Goal: Task Accomplishment & Management: Complete application form

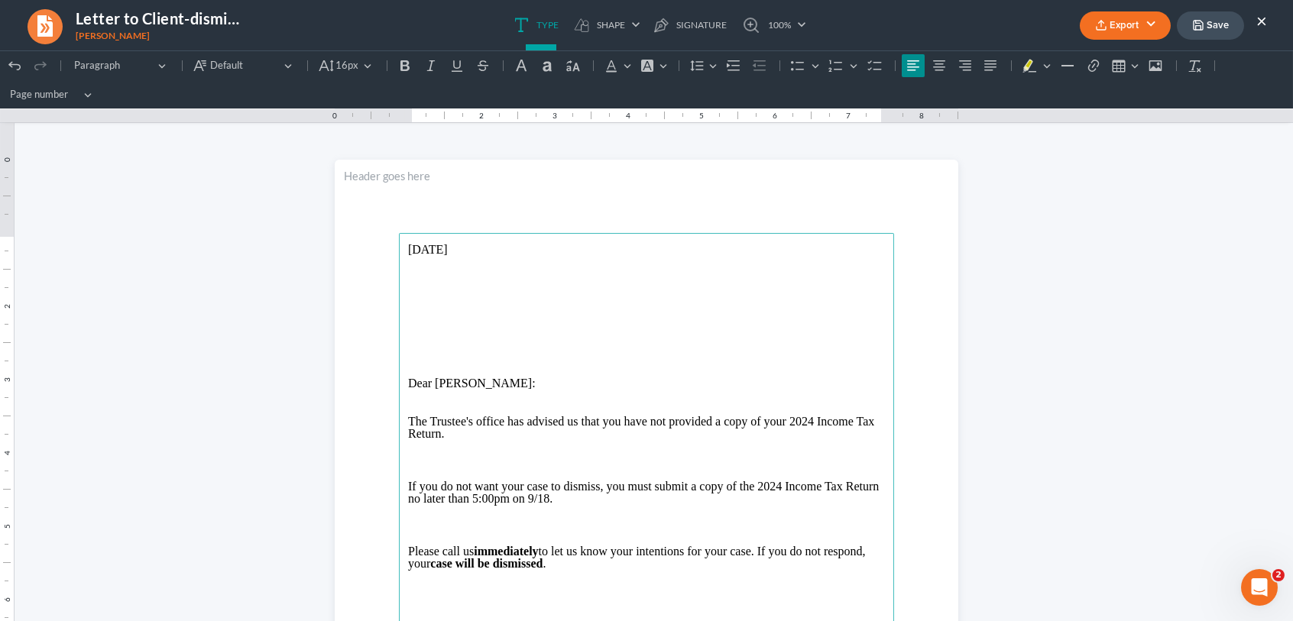
click at [1253, 21] on ul "Export PDF Word Client Doc Storage Save ×" at bounding box center [1173, 25] width 187 height 33
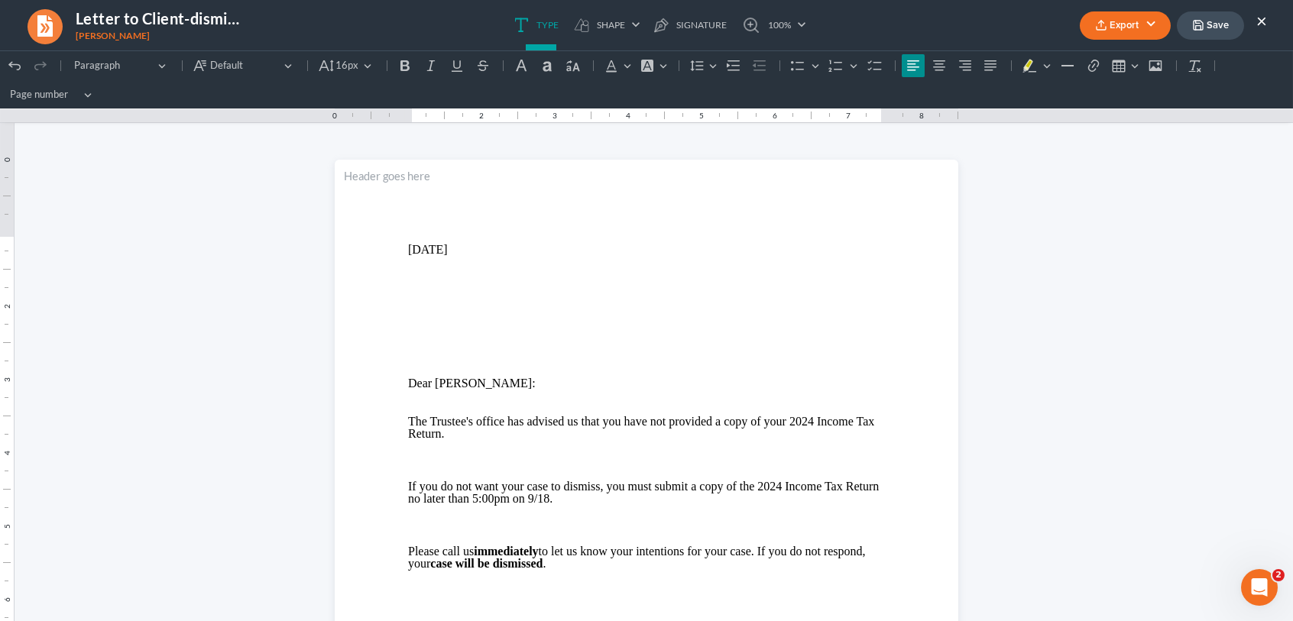
click at [1263, 20] on button "×" at bounding box center [1261, 20] width 11 height 18
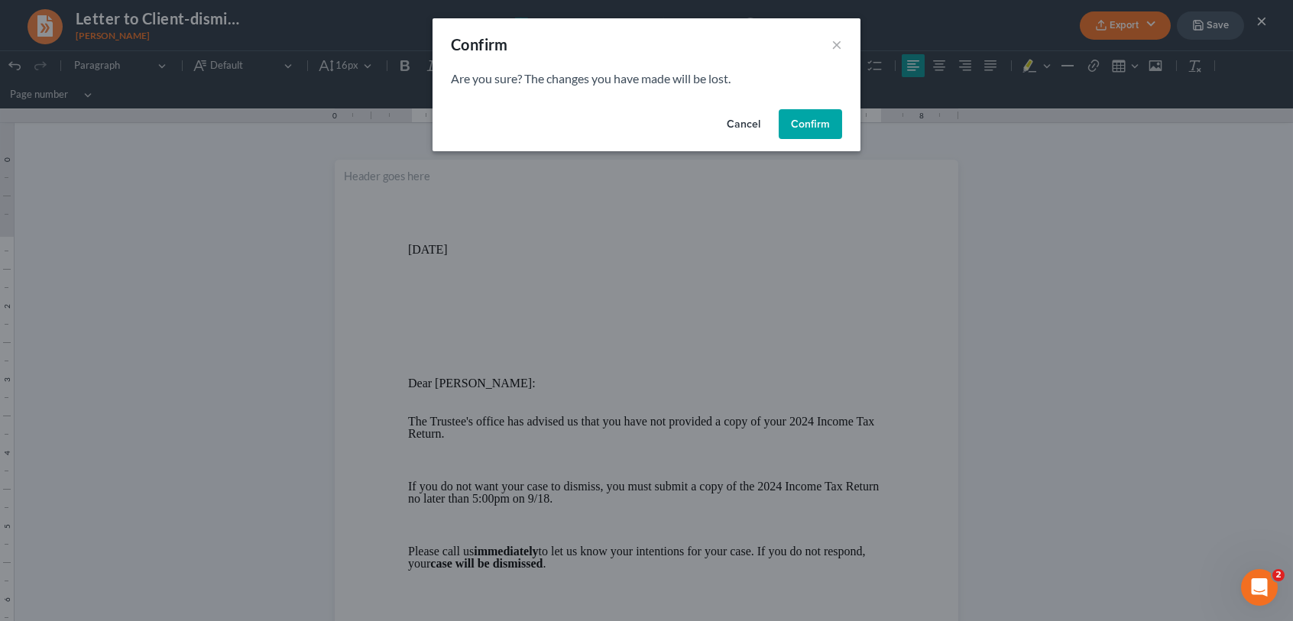
click at [802, 125] on button "Confirm" at bounding box center [810, 124] width 63 height 31
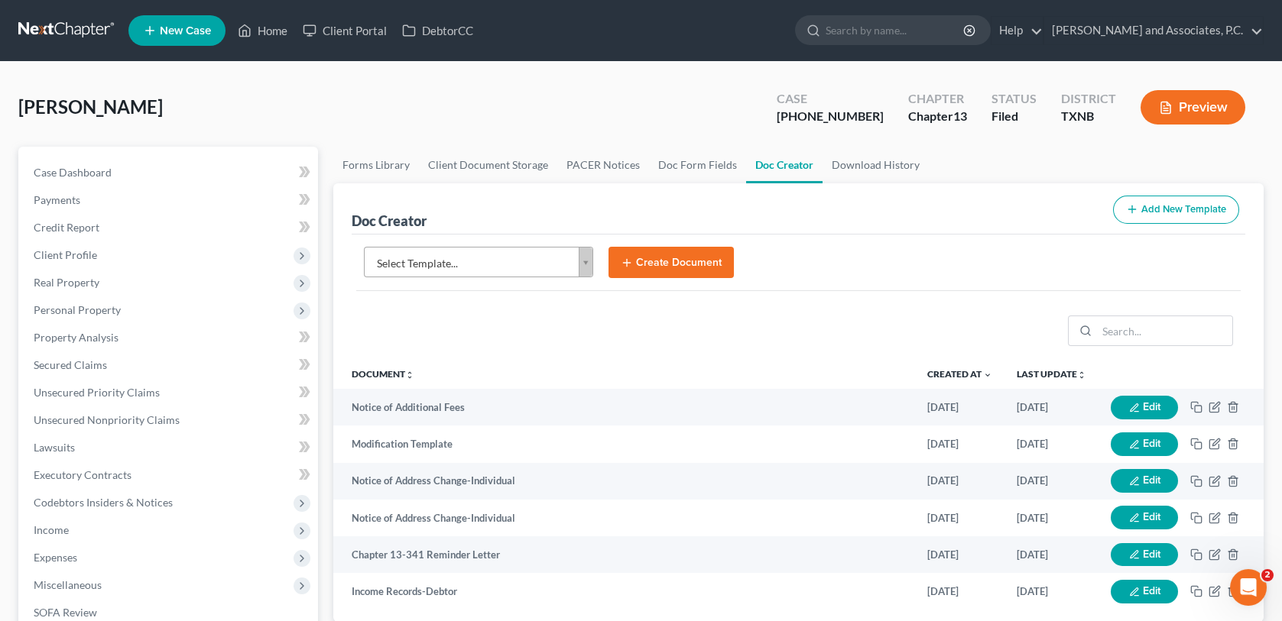
click at [175, 36] on span "New Case" at bounding box center [185, 30] width 51 height 11
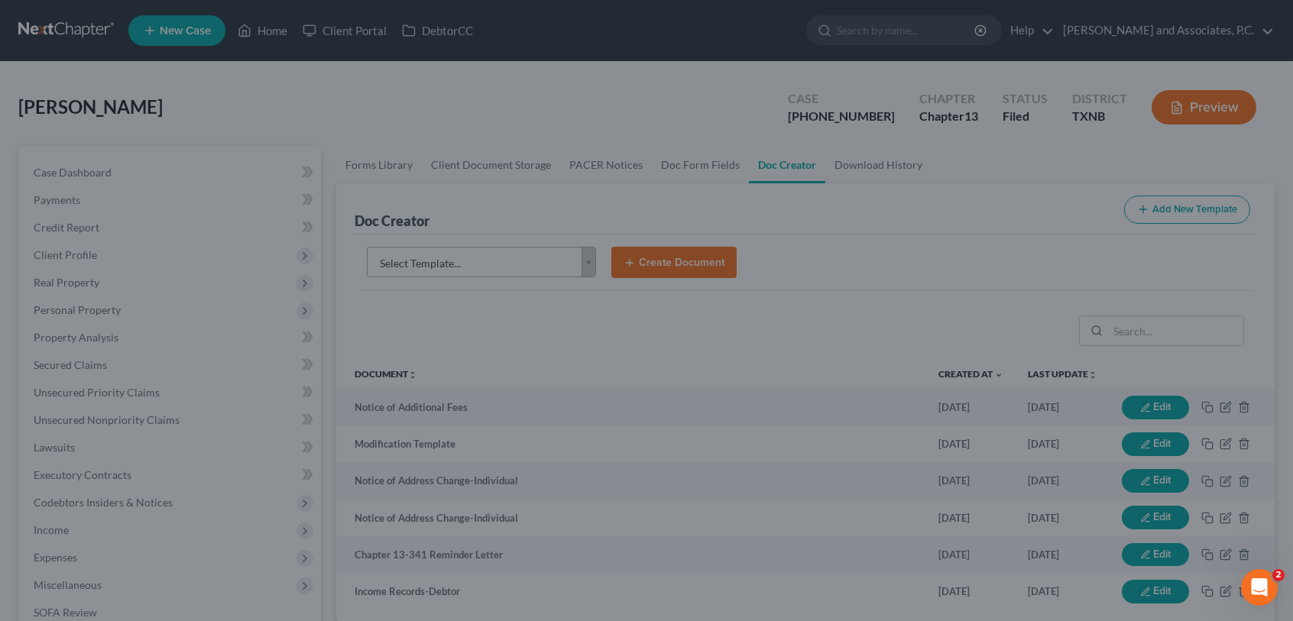
click at [267, 29] on div "New Case × Please select case type * Select... Bankruptcy Personal and Family L…" at bounding box center [646, 310] width 1293 height 621
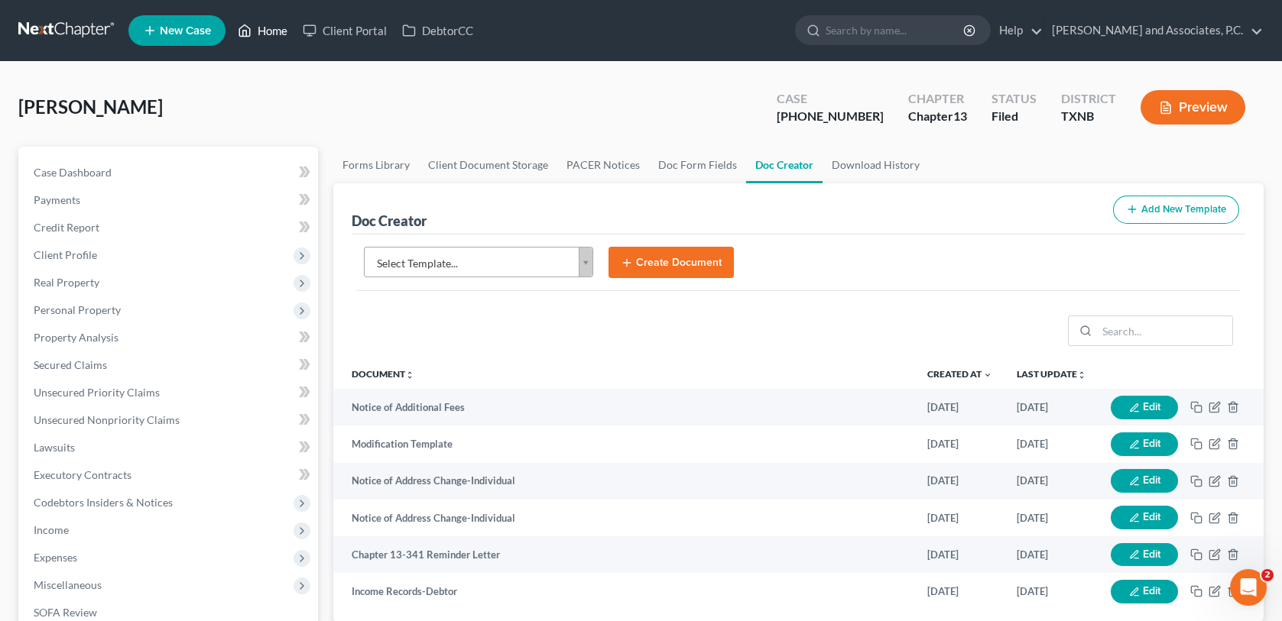
click at [267, 29] on link "Home" at bounding box center [262, 31] width 65 height 28
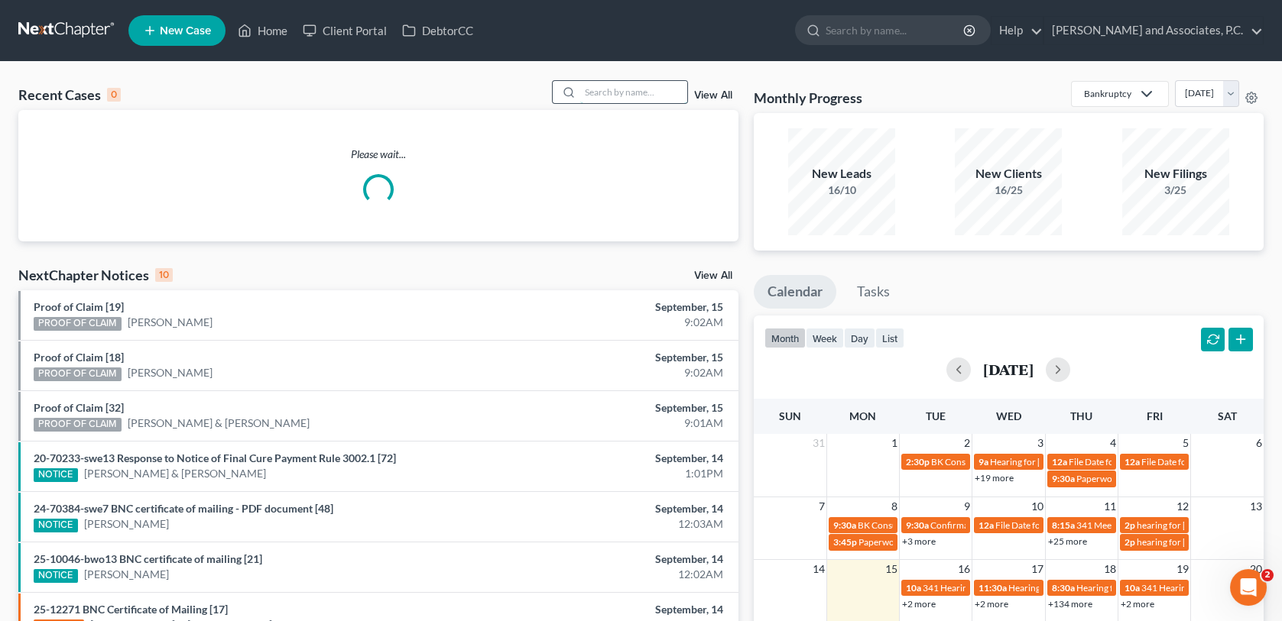
click at [608, 89] on input "search" at bounding box center [633, 92] width 107 height 22
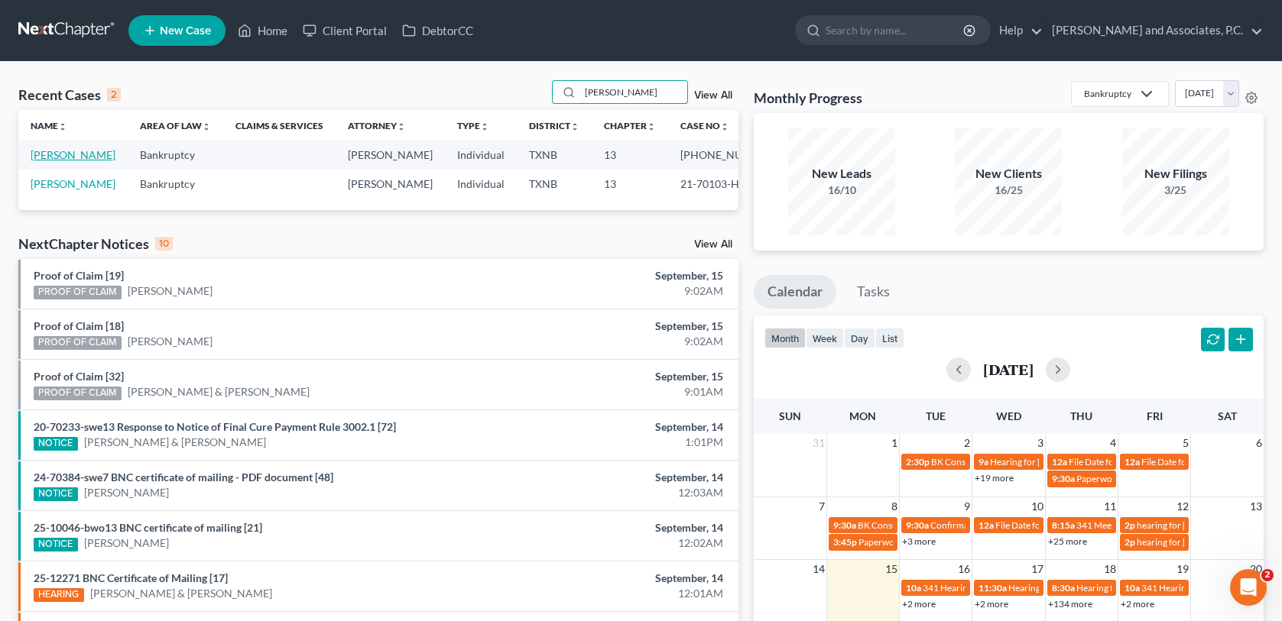
type input "loeffler"
click at [70, 152] on link "Loeffler, Kevin" at bounding box center [73, 154] width 85 height 13
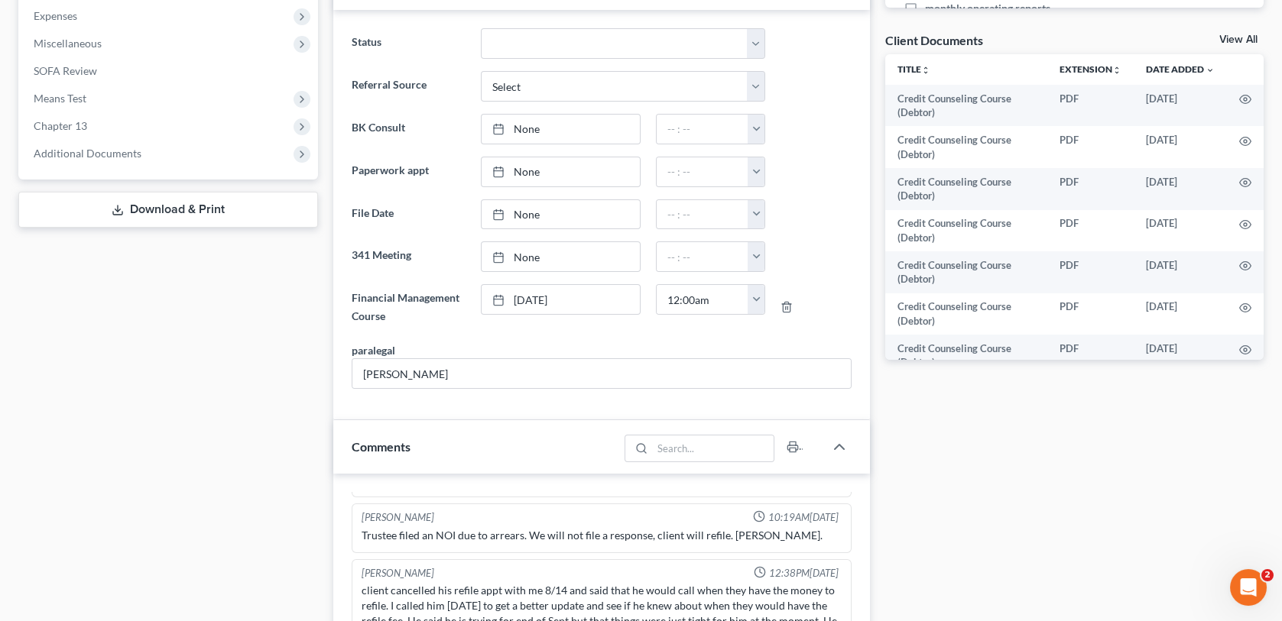
scroll to position [764, 0]
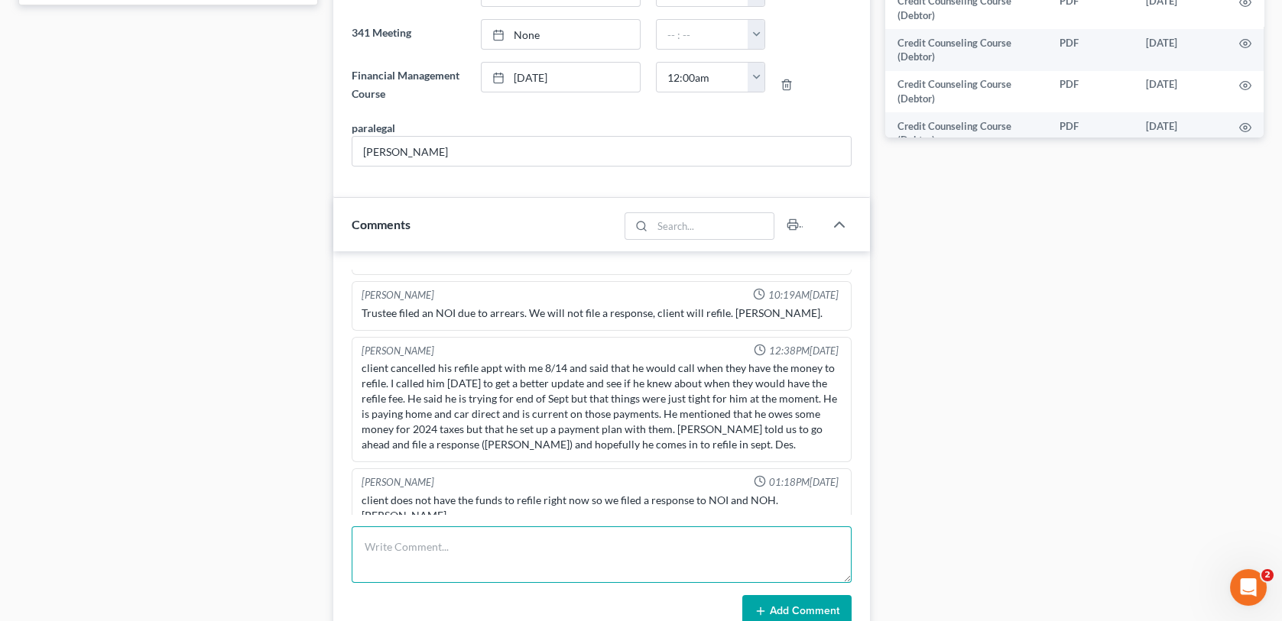
click at [363, 543] on textarea at bounding box center [601, 555] width 499 height 57
type textarea "m"
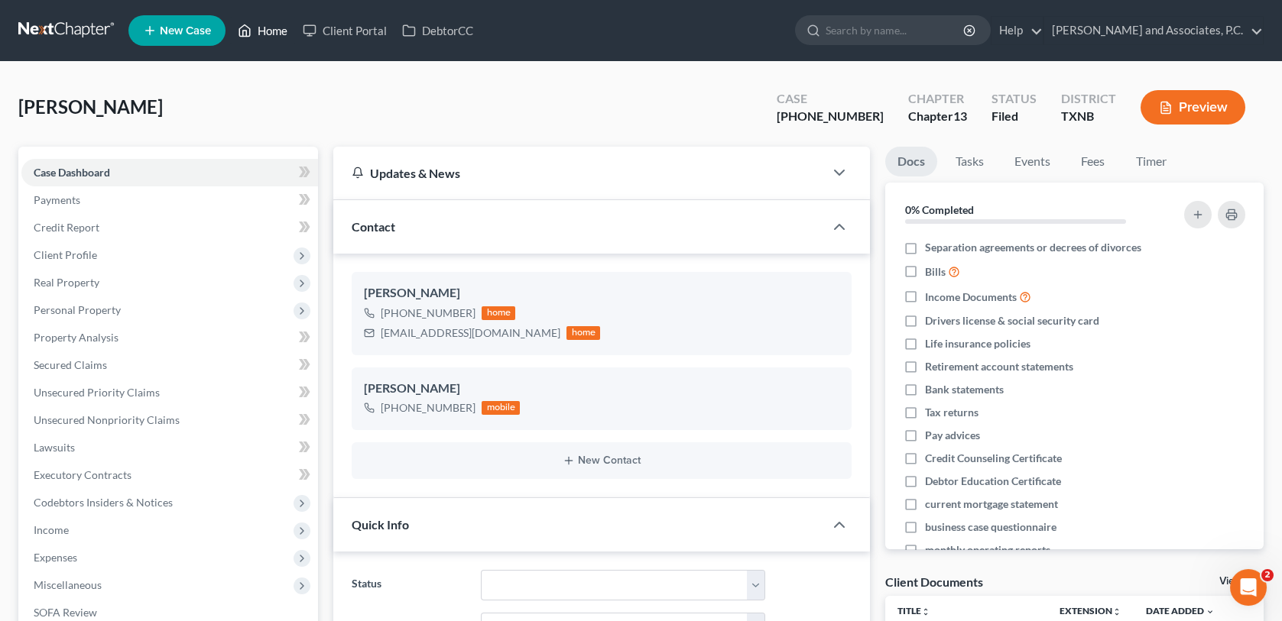
click at [280, 24] on link "Home" at bounding box center [262, 31] width 65 height 28
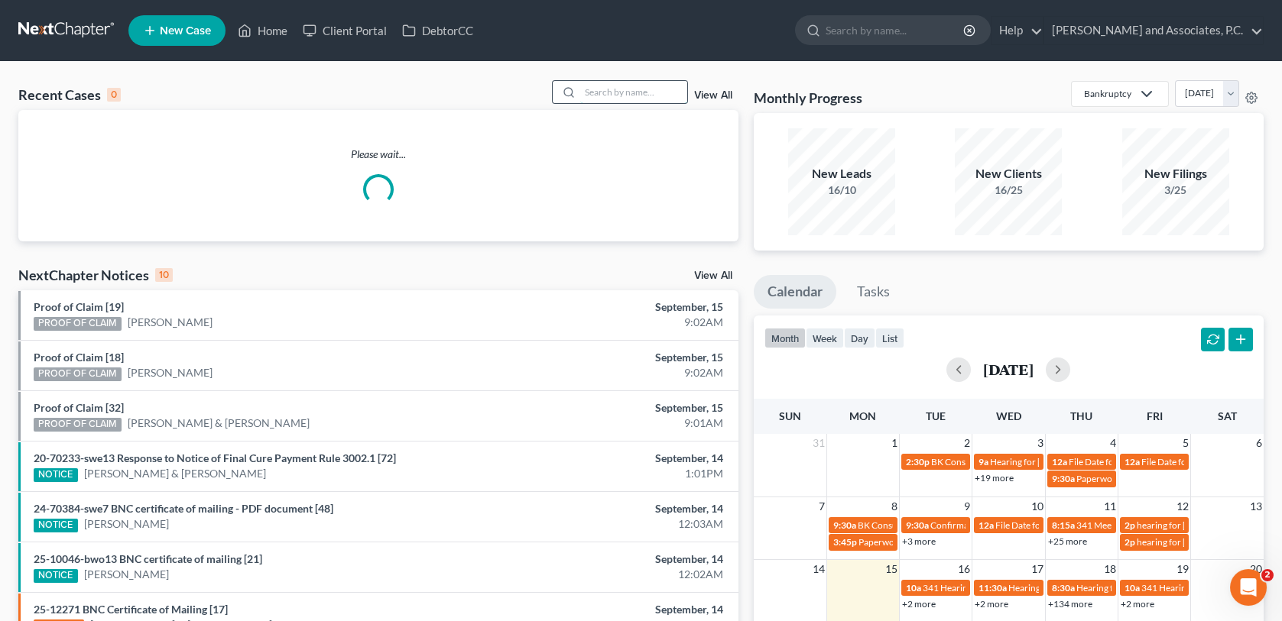
click at [620, 95] on input "search" at bounding box center [633, 92] width 107 height 22
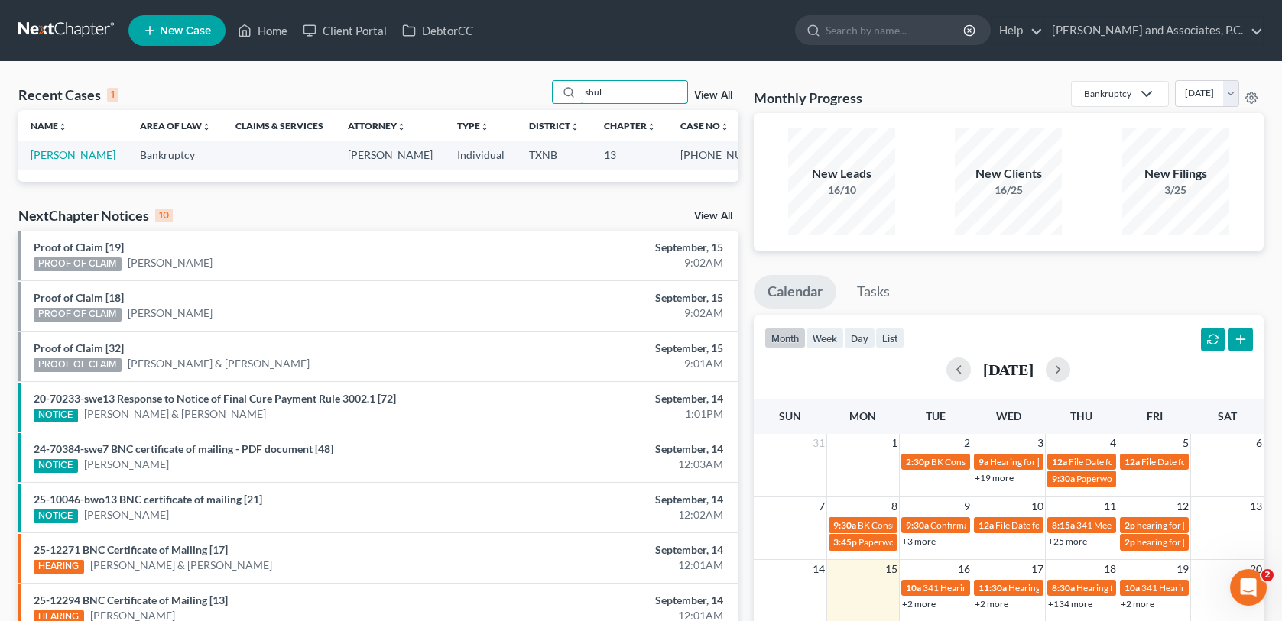
type input "shul"
click at [199, 37] on span "New Case" at bounding box center [185, 30] width 51 height 11
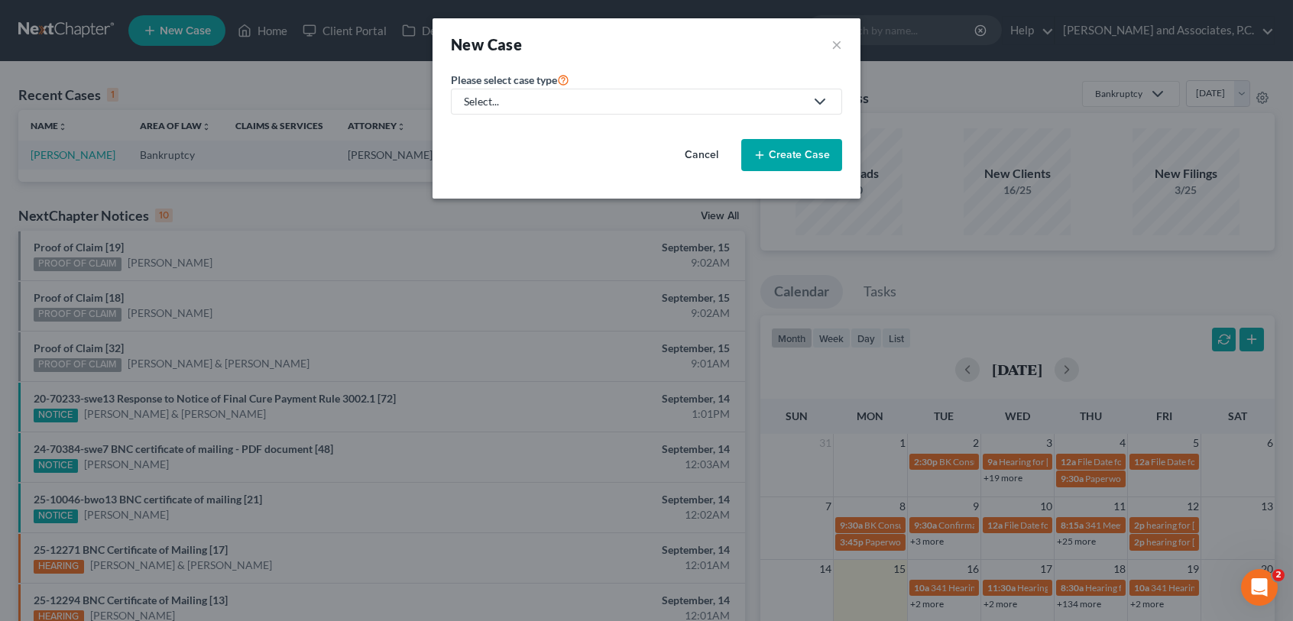
click at [719, 99] on div "Select..." at bounding box center [634, 101] width 341 height 15
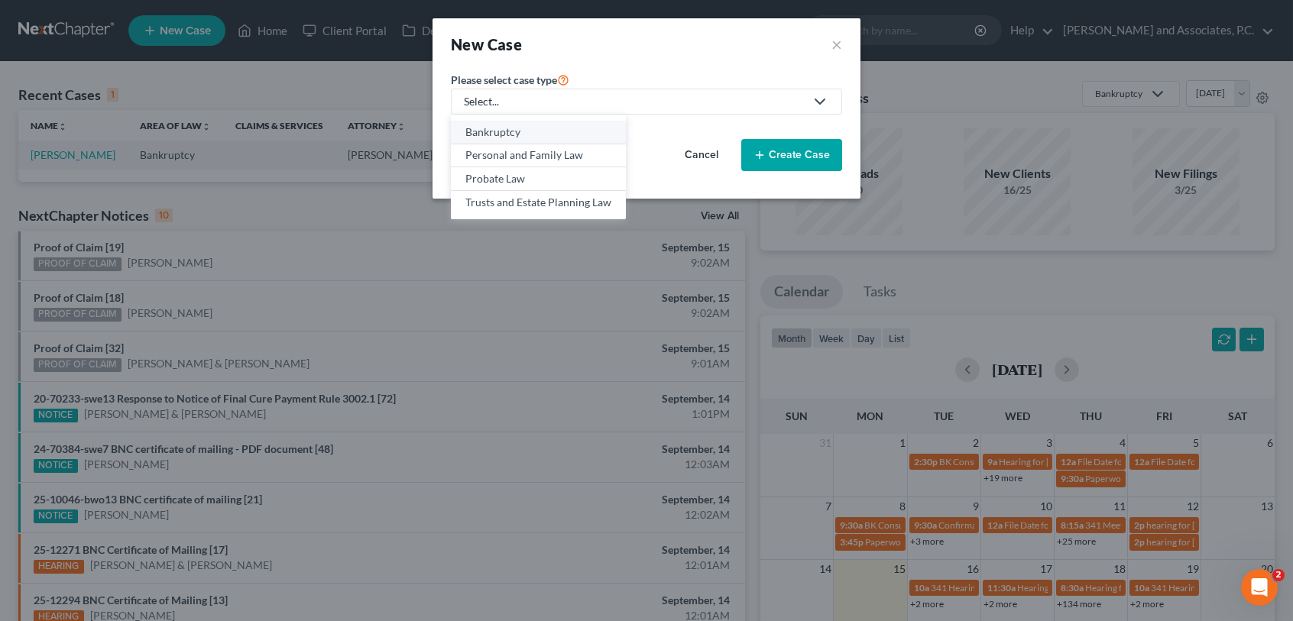
click at [566, 123] on link "Bankruptcy" at bounding box center [538, 133] width 175 height 24
select select "78"
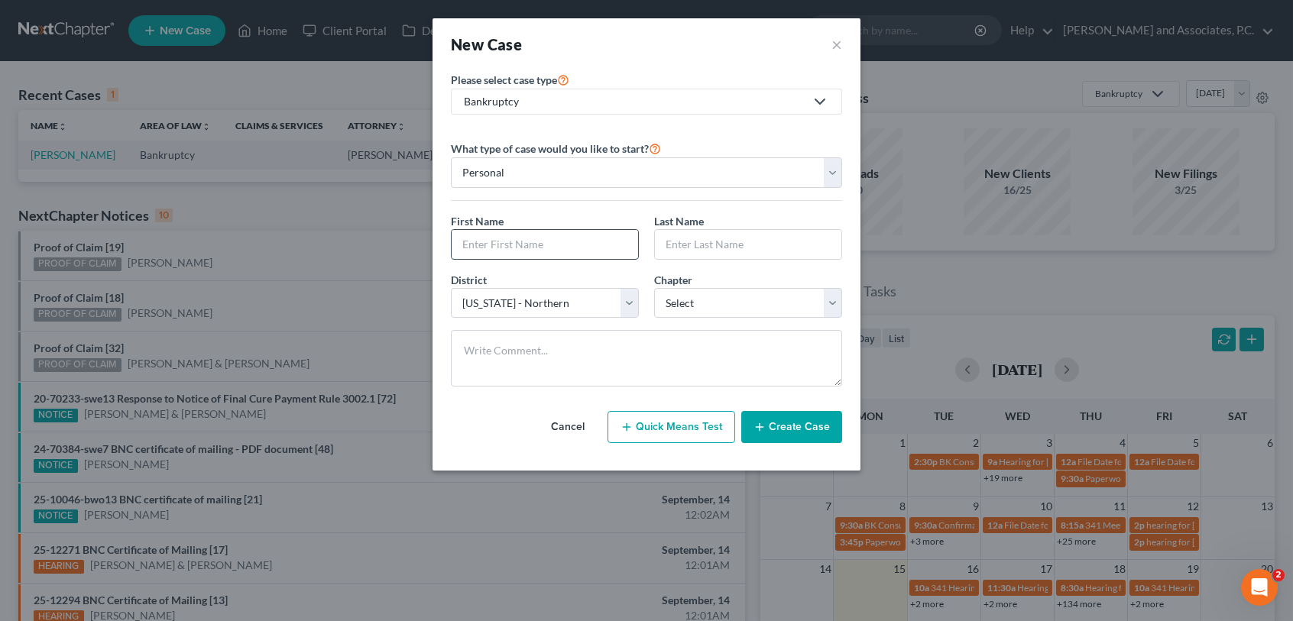
click at [572, 243] on input "text" at bounding box center [545, 244] width 186 height 29
type input "Timothy"
type input "Mathews"
click at [738, 310] on select "Select 7 11 12 13" at bounding box center [748, 303] width 188 height 31
select select "3"
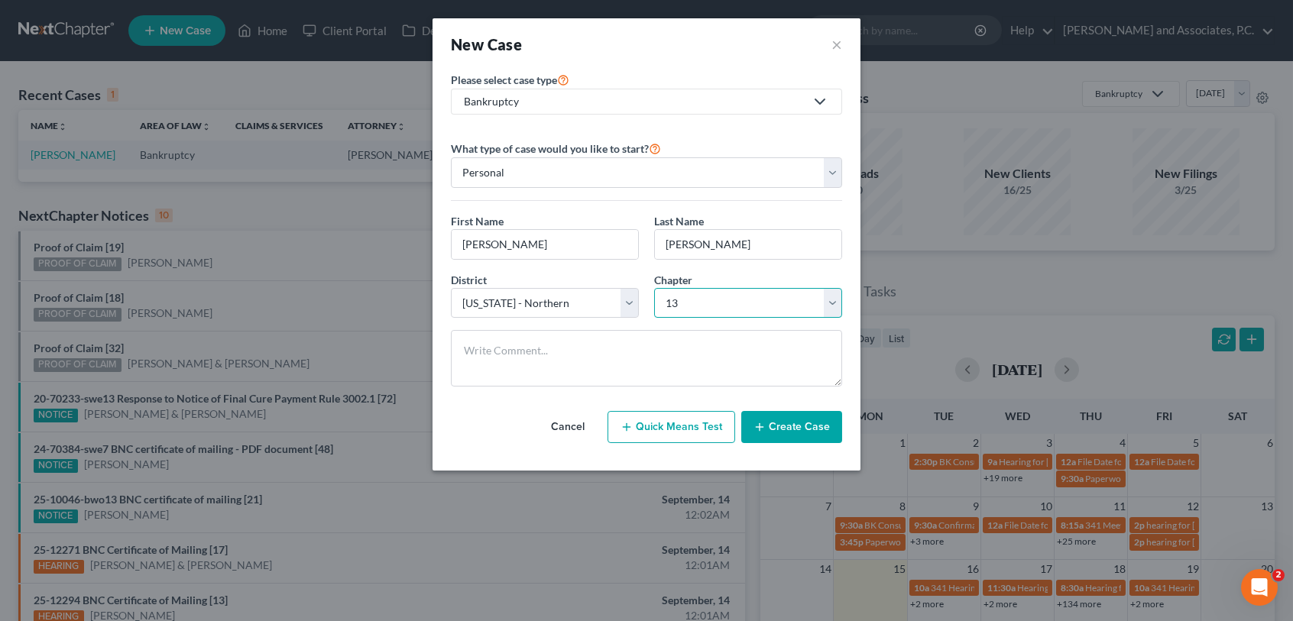
click at [654, 288] on select "Select 7 11 12 13" at bounding box center [748, 303] width 188 height 31
click at [799, 428] on button "Create Case" at bounding box center [791, 427] width 101 height 32
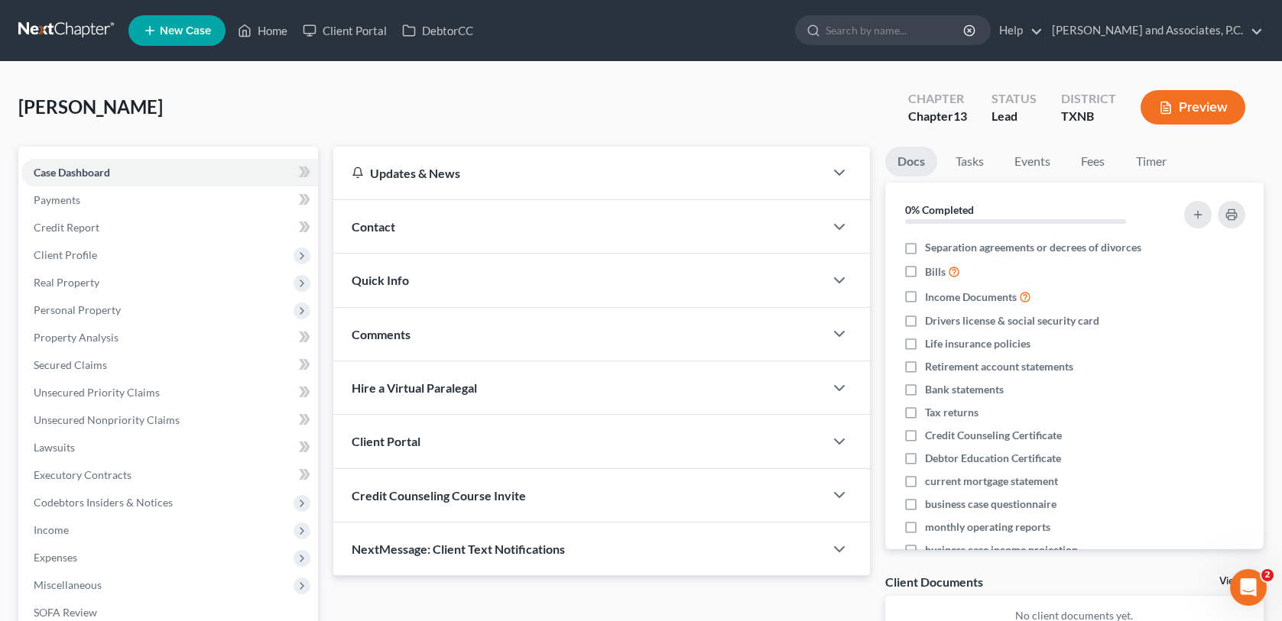
click at [391, 220] on span "Contact" at bounding box center [374, 226] width 44 height 15
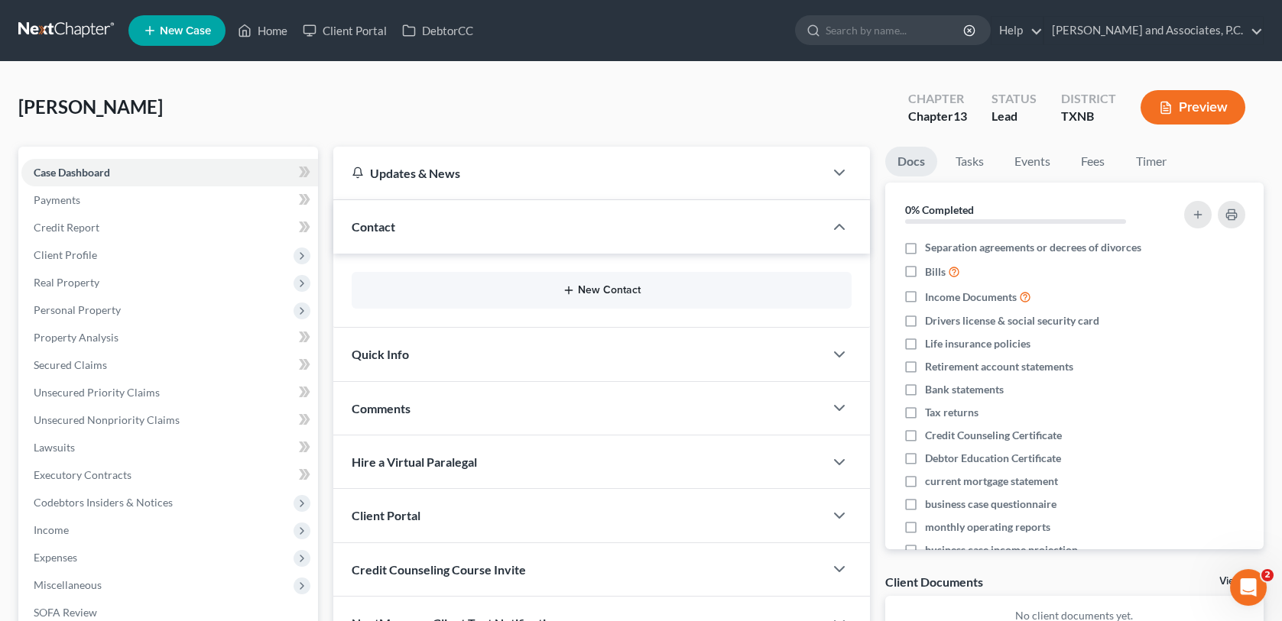
click at [582, 286] on button "New Contact" at bounding box center [601, 290] width 475 height 12
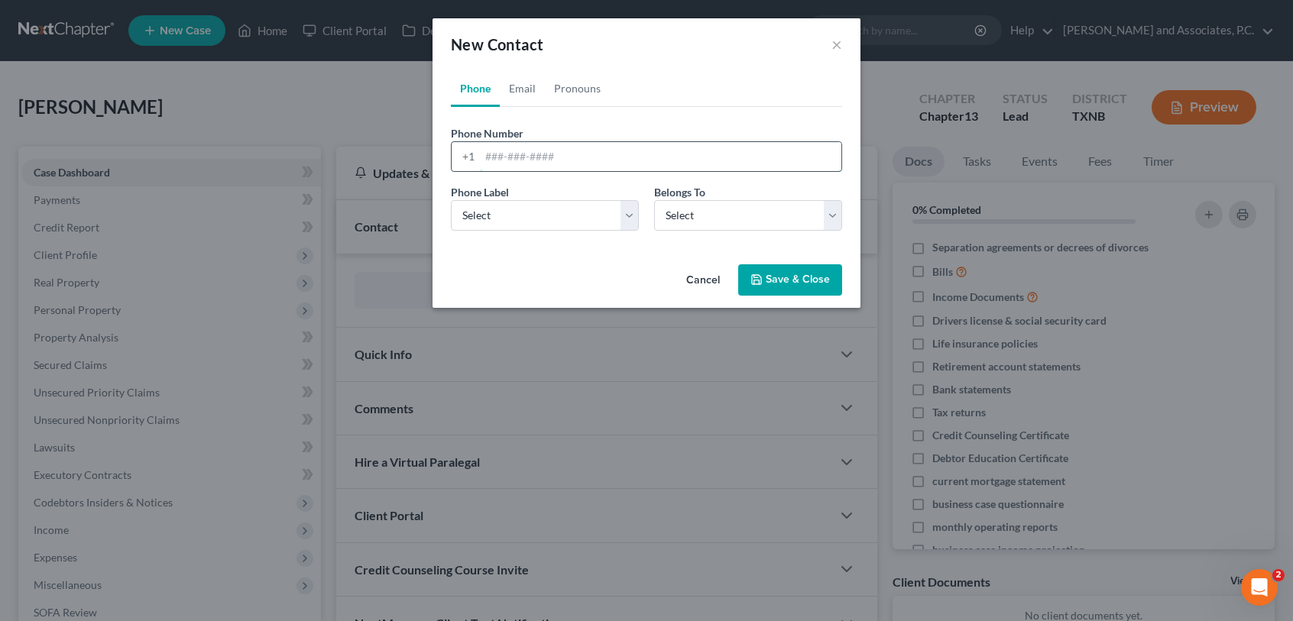
click at [488, 153] on input "tel" at bounding box center [660, 156] width 361 height 29
type input "940-642-3549"
click at [627, 216] on select "Select Mobile Home Work Other" at bounding box center [545, 215] width 188 height 31
select select "0"
click at [451, 200] on select "Select Mobile Home Work Other" at bounding box center [545, 215] width 188 height 31
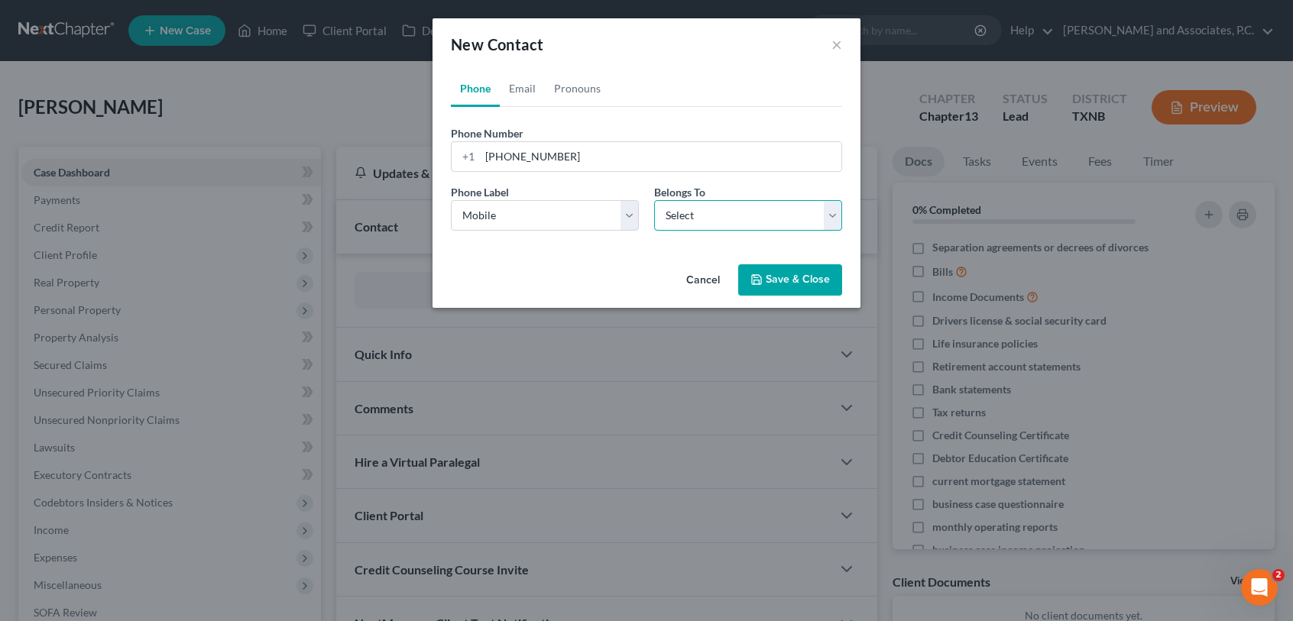
click at [686, 214] on select "Select Client Other" at bounding box center [748, 215] width 188 height 31
select select "0"
click at [654, 200] on select "Select Client Other" at bounding box center [748, 215] width 188 height 31
click at [523, 88] on link "Email" at bounding box center [522, 88] width 45 height 37
click at [494, 155] on input "email" at bounding box center [660, 156] width 361 height 29
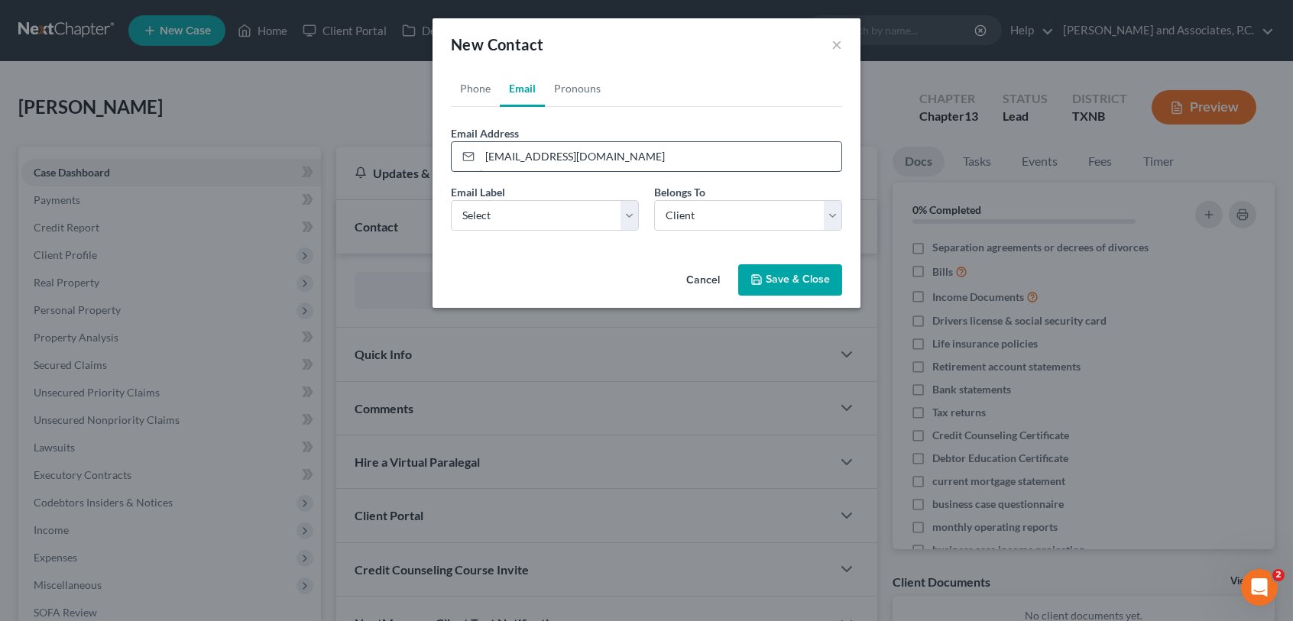
click at [501, 155] on input "timmathews1@hotmail.com" at bounding box center [660, 156] width 361 height 29
click at [620, 160] on input "timathews1@hotmail.com" at bounding box center [660, 156] width 361 height 29
type input "t"
click at [769, 285] on button "Save & Close" at bounding box center [790, 280] width 104 height 32
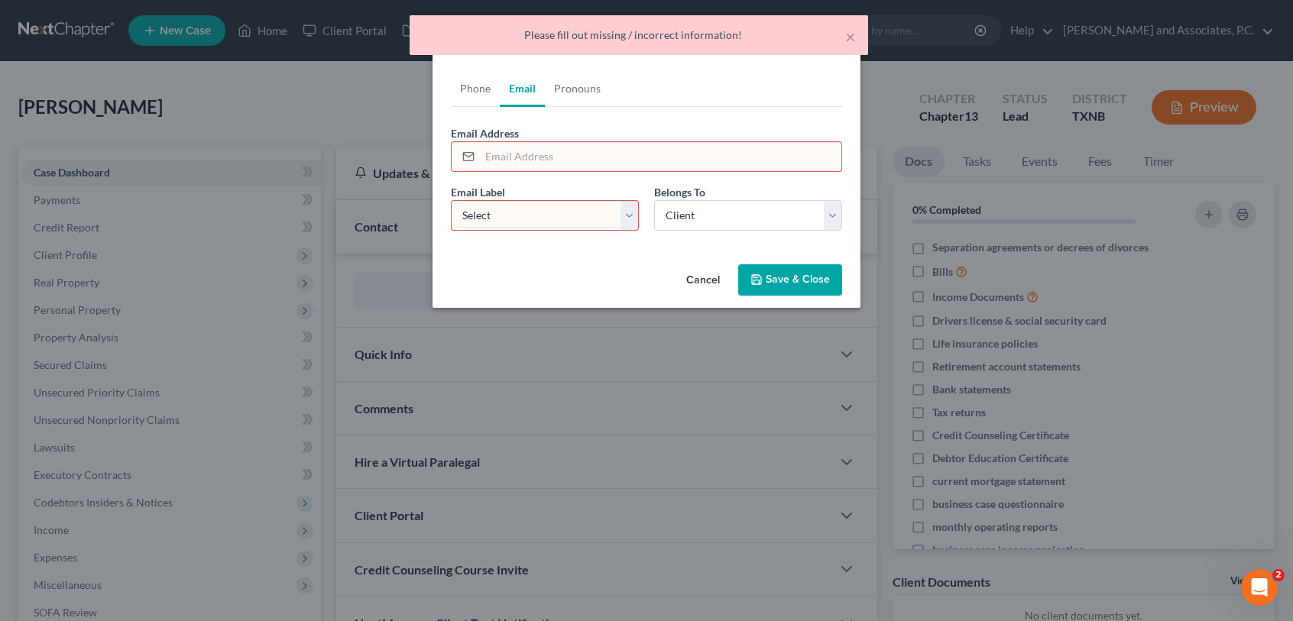
click at [615, 238] on div "Email Label Select Home Work Other Belongs To * Select Client Other" at bounding box center [646, 213] width 407 height 59
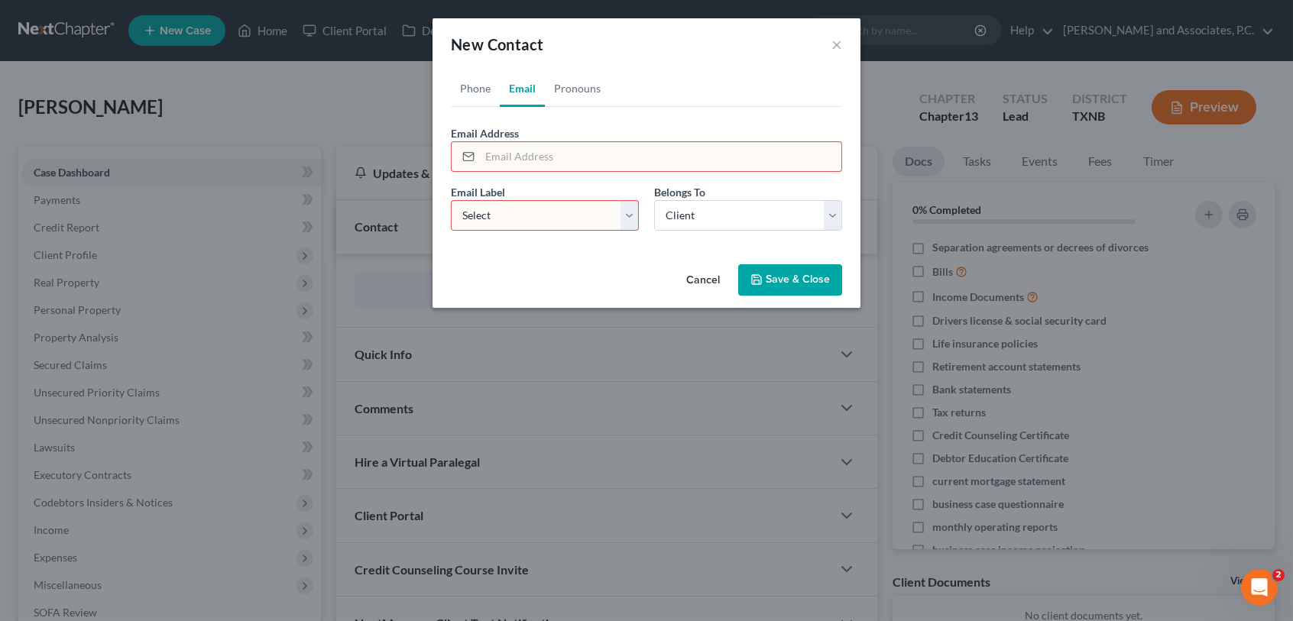
click at [708, 284] on button "Cancel" at bounding box center [703, 281] width 58 height 31
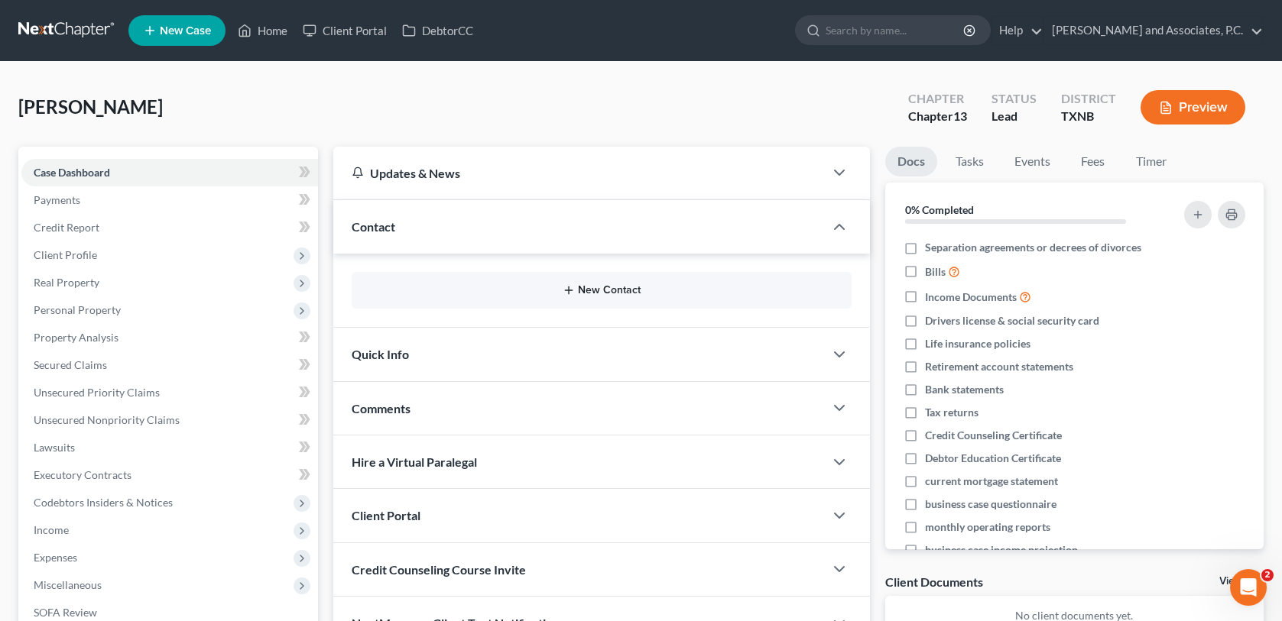
click at [582, 286] on button "New Contact" at bounding box center [601, 290] width 475 height 12
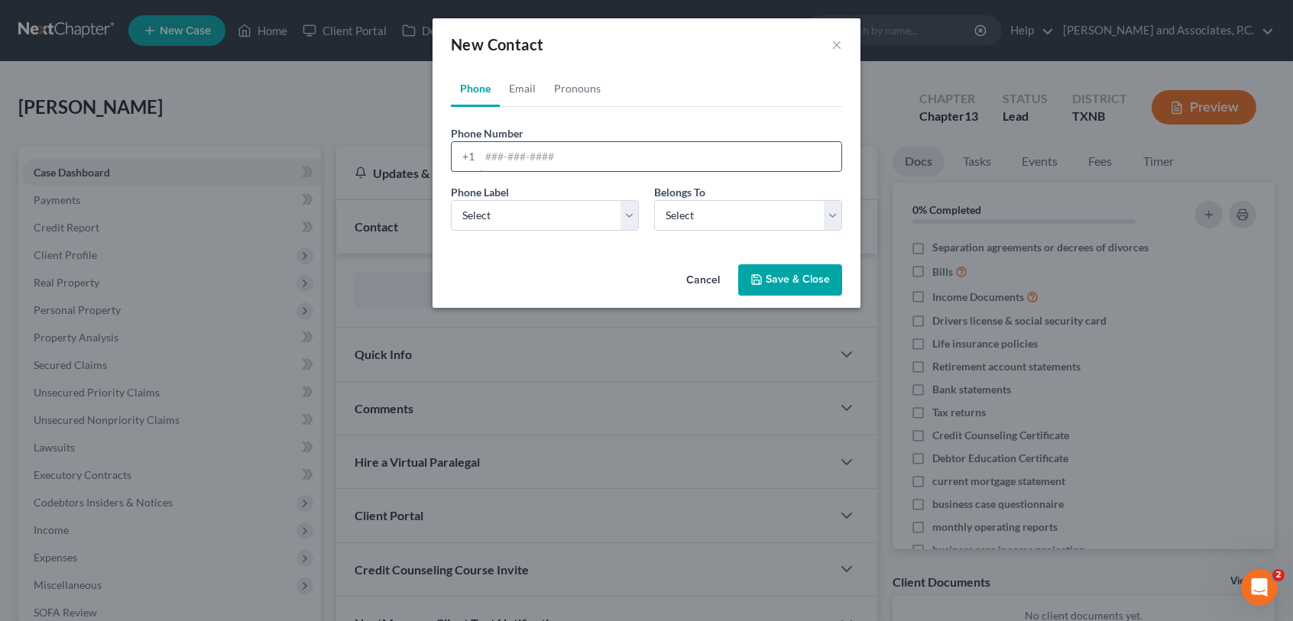
click at [482, 163] on input "tel" at bounding box center [660, 156] width 361 height 29
type input "940-642-3549"
click at [582, 220] on select "Select Mobile Home Work Other" at bounding box center [545, 215] width 188 height 31
select select "0"
click at [451, 200] on select "Select Mobile Home Work Other" at bounding box center [545, 215] width 188 height 31
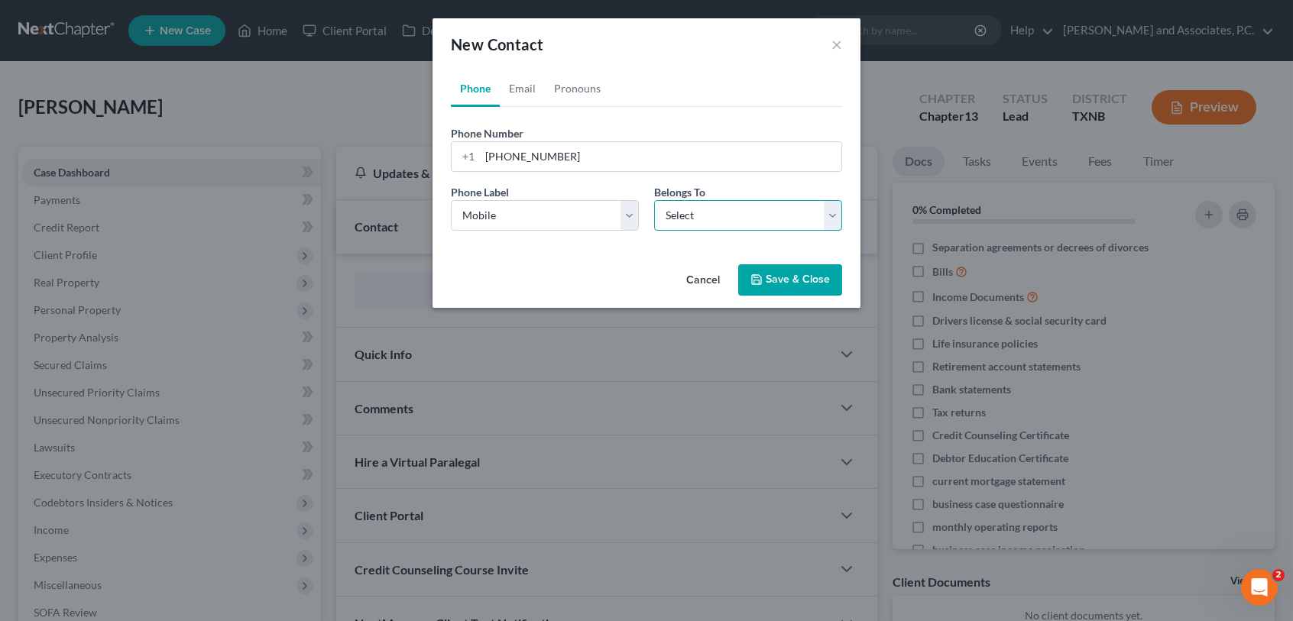
click at [699, 222] on select "Select Client Other" at bounding box center [748, 215] width 188 height 31
select select "0"
click at [654, 200] on select "Select Client Other" at bounding box center [748, 215] width 188 height 31
click at [758, 287] on button "Save & Close" at bounding box center [790, 280] width 104 height 32
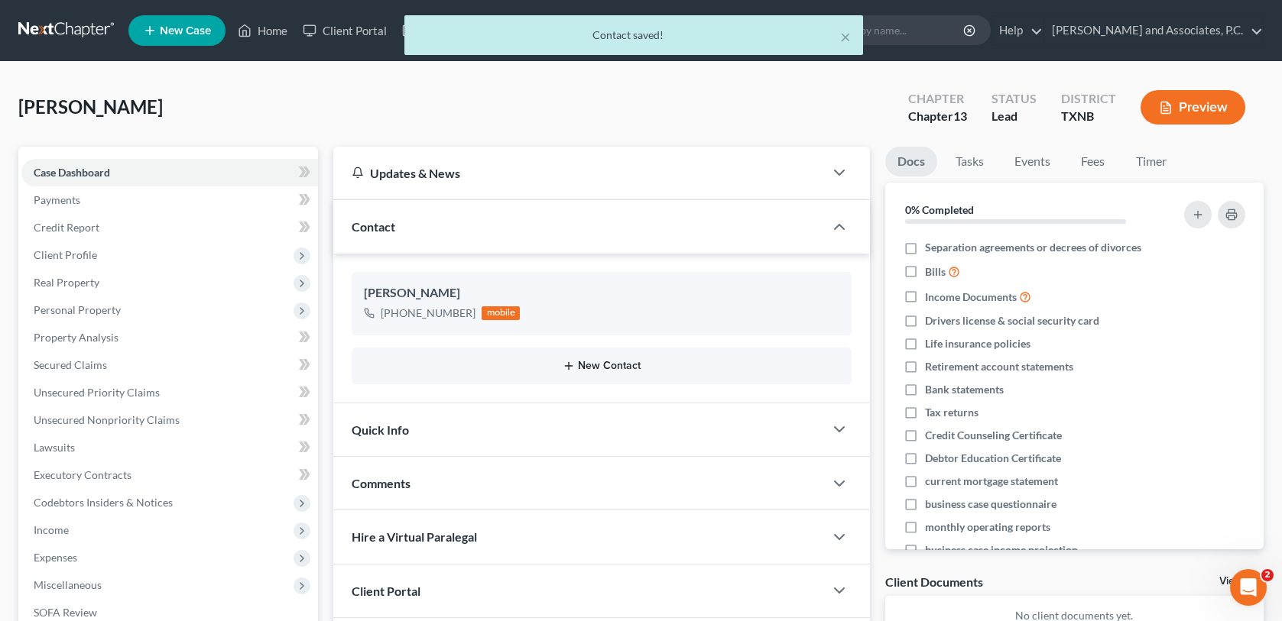
click at [582, 368] on button "New Contact" at bounding box center [601, 366] width 475 height 12
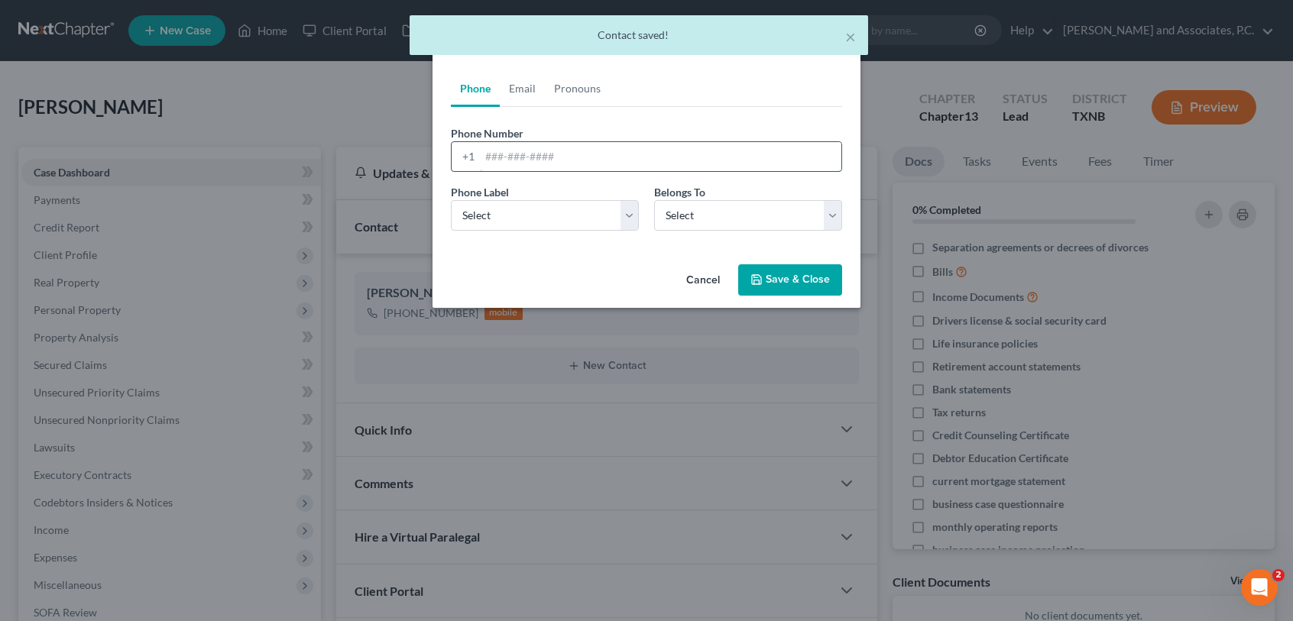
click at [486, 154] on input "tel" at bounding box center [660, 156] width 361 height 29
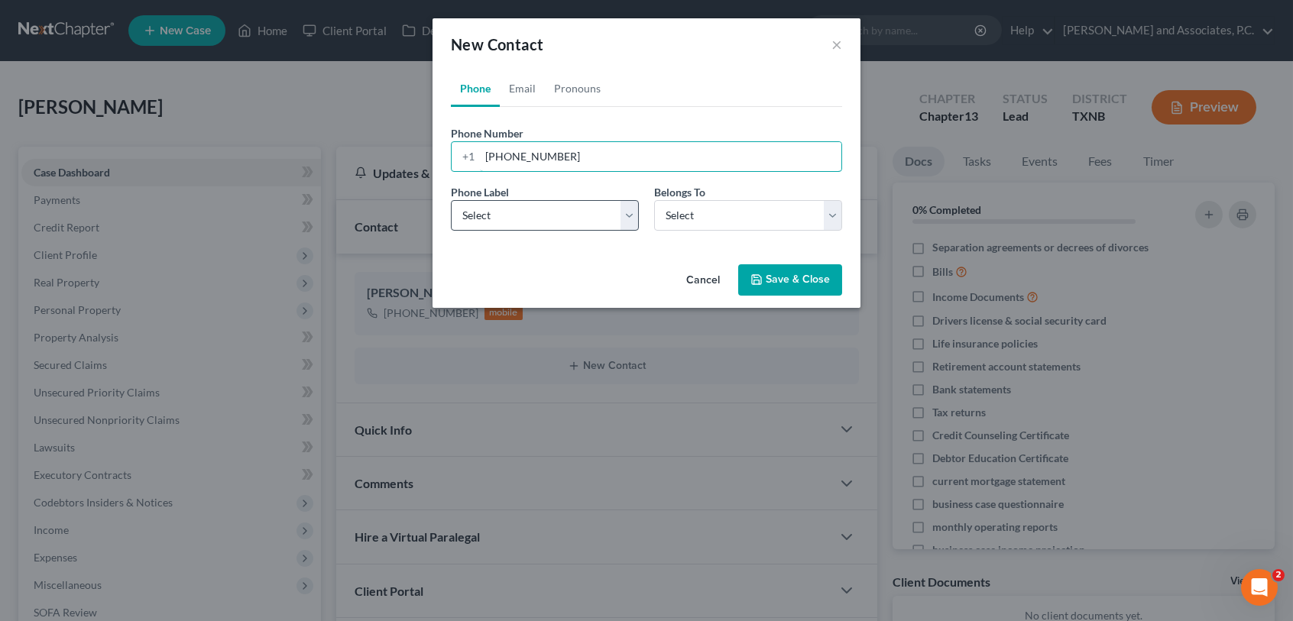
type input "940-766-5850"
click at [579, 214] on select "Select Mobile Home Work Other" at bounding box center [545, 215] width 188 height 31
select select "1"
click at [451, 200] on select "Select Mobile Home Work Other" at bounding box center [545, 215] width 188 height 31
click at [686, 227] on select "Select Client Other" at bounding box center [748, 215] width 188 height 31
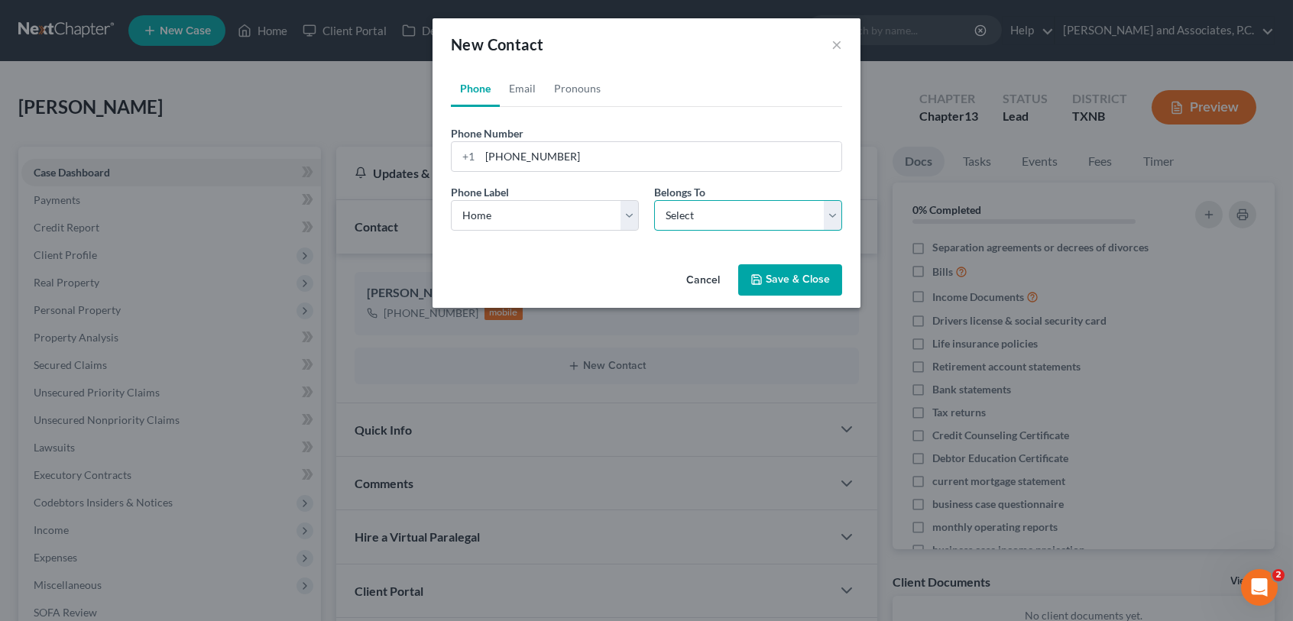
select select "0"
click at [654, 200] on select "Select Client Other" at bounding box center [748, 215] width 188 height 31
click at [758, 283] on icon "button" at bounding box center [757, 280] width 12 height 12
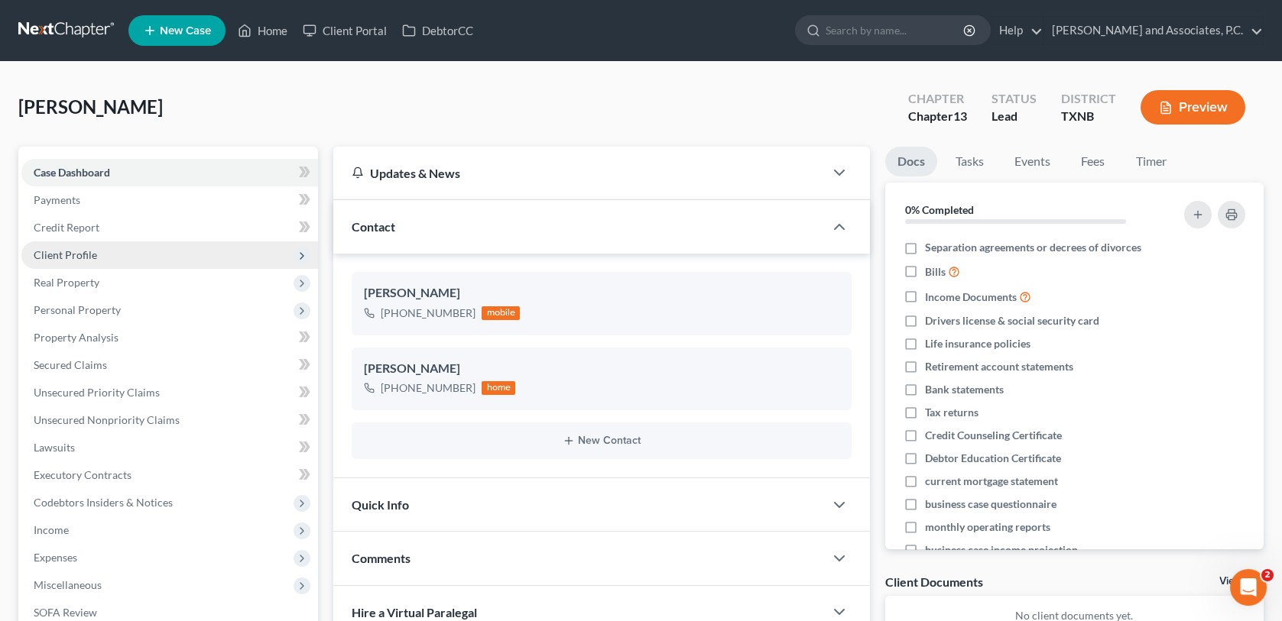
click at [94, 249] on span "Client Profile" at bounding box center [65, 254] width 63 height 13
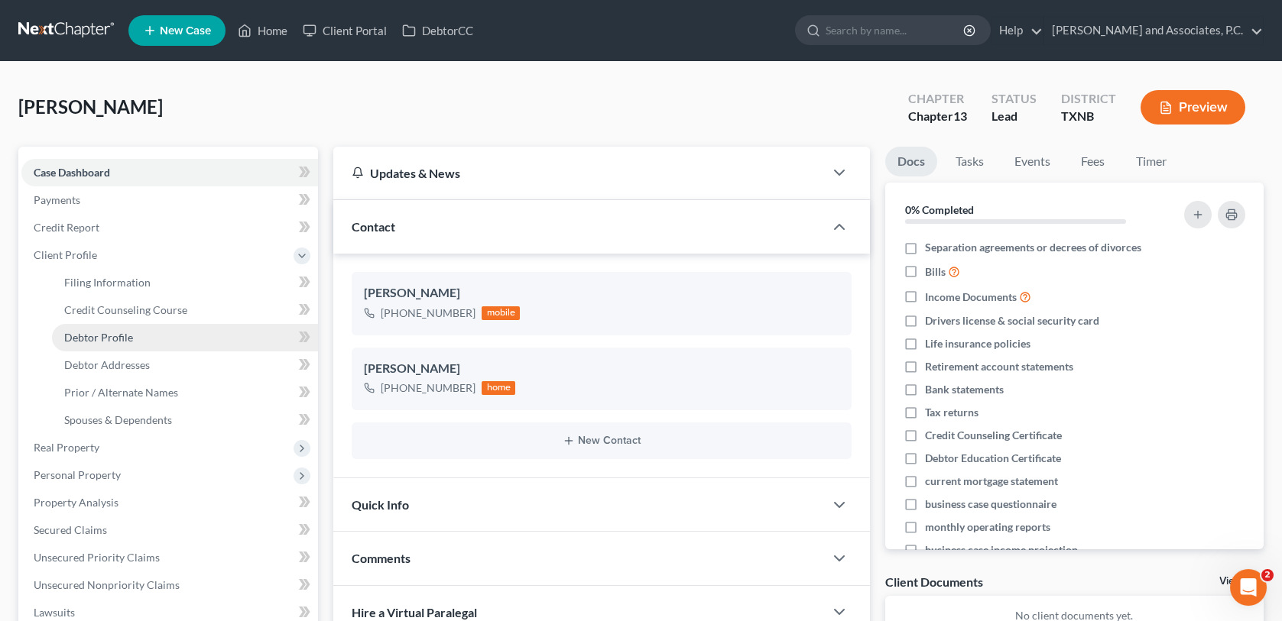
click at [91, 334] on span "Debtor Profile" at bounding box center [98, 337] width 69 height 13
select select "0"
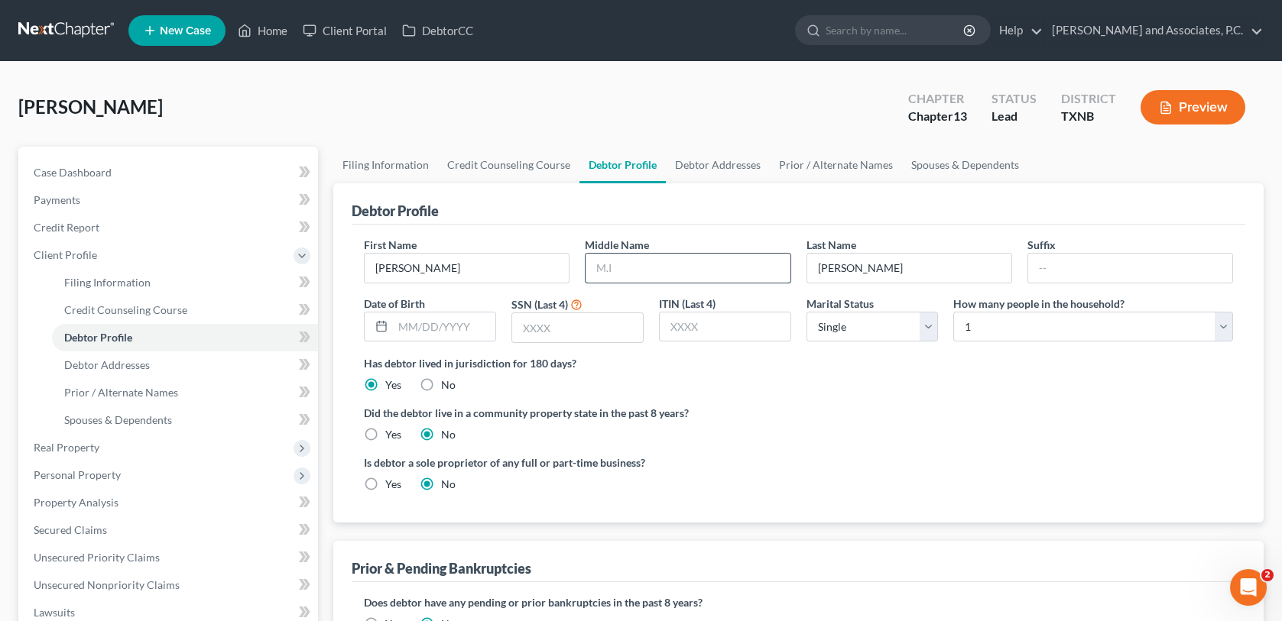
click at [617, 275] on input "text" at bounding box center [687, 268] width 204 height 29
type input "Arnold"
type input "11/12/1968"
click at [522, 326] on input "text" at bounding box center [577, 327] width 131 height 29
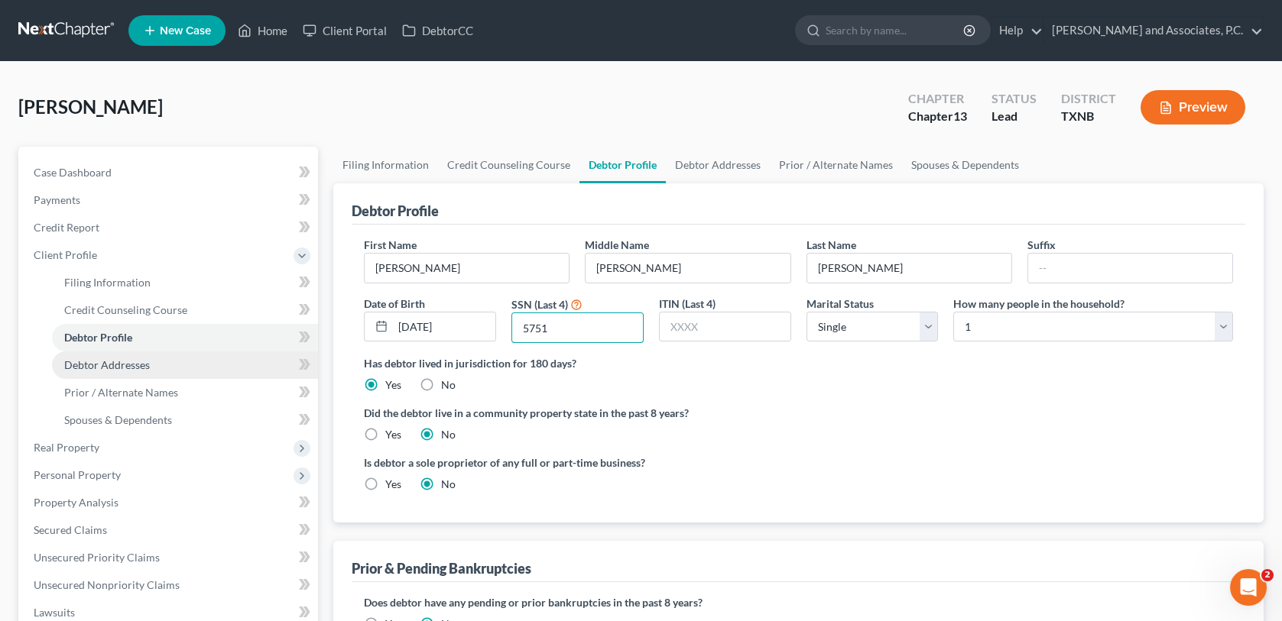
type input "5751"
click at [134, 368] on span "Debtor Addresses" at bounding box center [107, 364] width 86 height 13
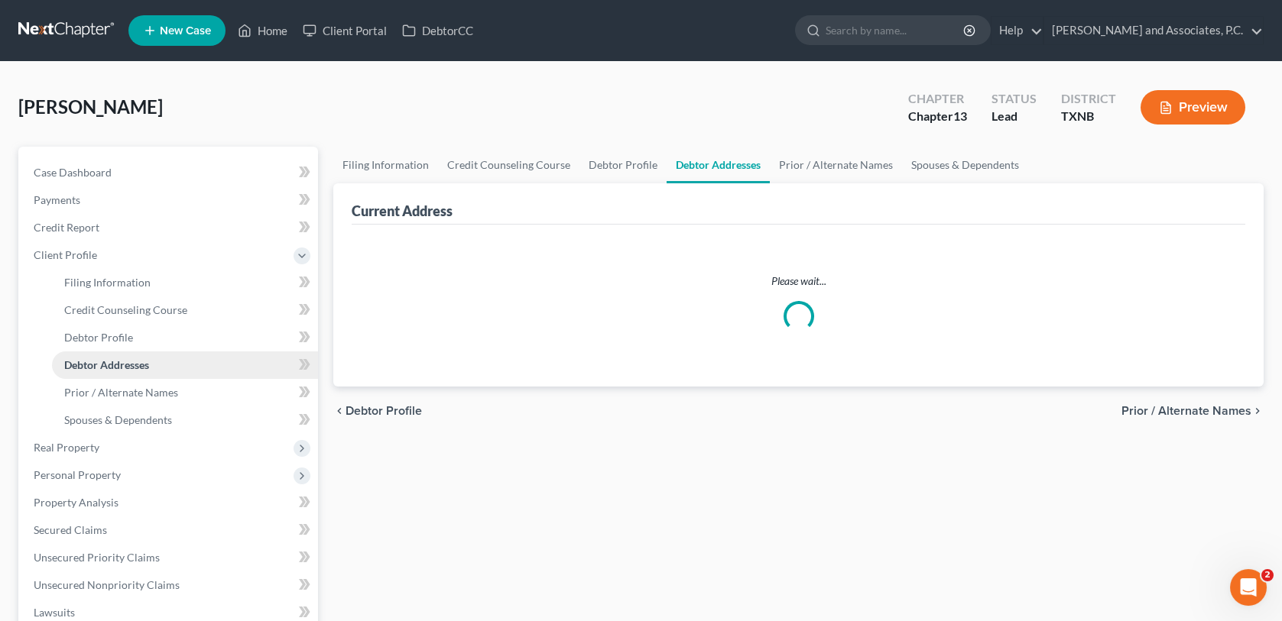
select select "0"
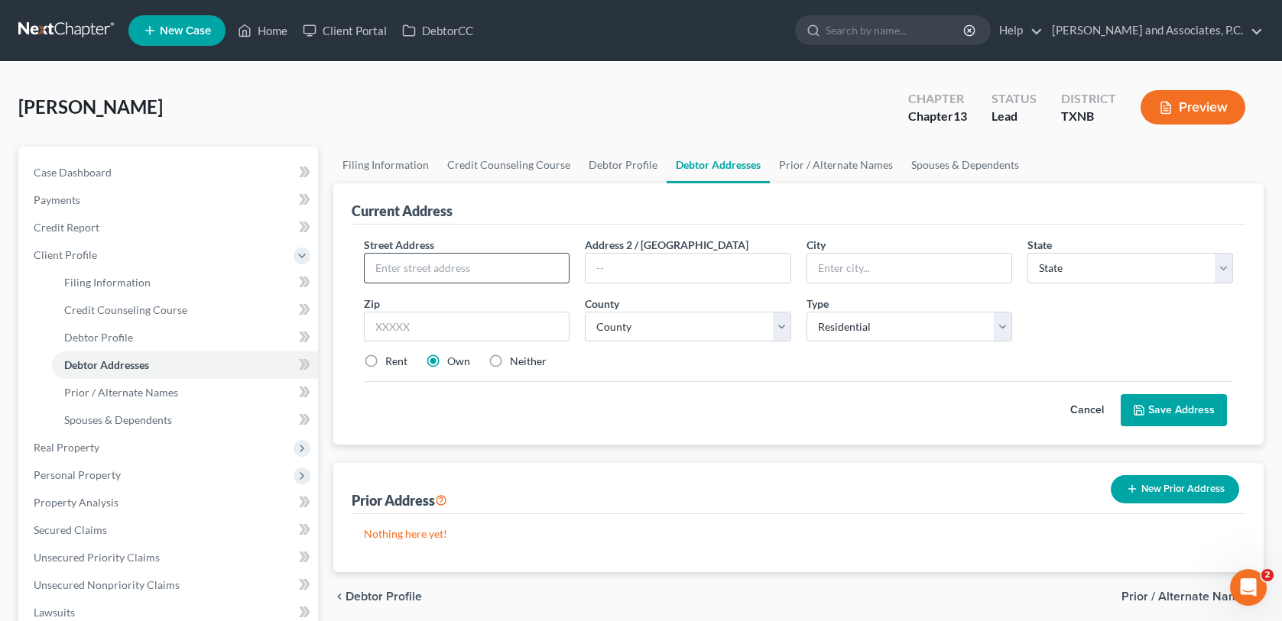
click at [402, 265] on input "text" at bounding box center [467, 268] width 204 height 29
click at [381, 267] on input "text" at bounding box center [467, 268] width 204 height 29
type input "342 N. 77 Ranch Rd"
type input "Wichita Falls"
select select "45"
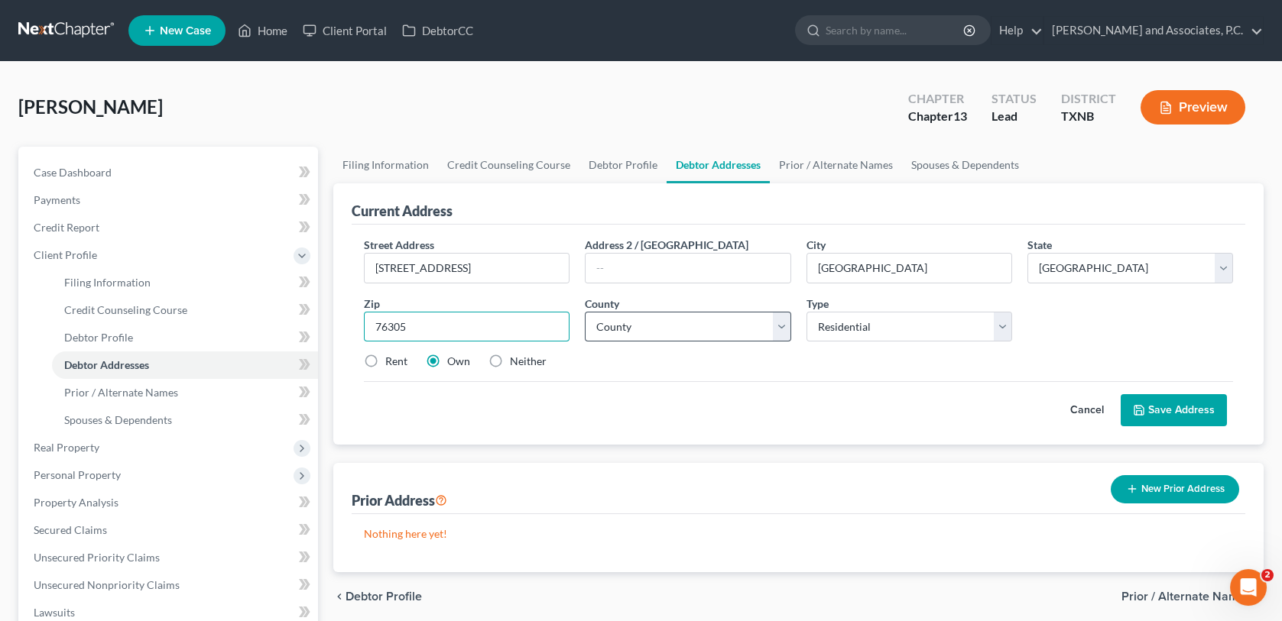
type input "76305"
click at [702, 334] on select "County Anderson County Andrews County Angelina County Aransas County Archer Cou…" at bounding box center [688, 327] width 206 height 31
select select "242"
click at [585, 312] on select "County Anderson County Andrews County Angelina County Aransas County Archer Cou…" at bounding box center [688, 327] width 206 height 31
click at [1166, 405] on button "Save Address" at bounding box center [1173, 410] width 106 height 32
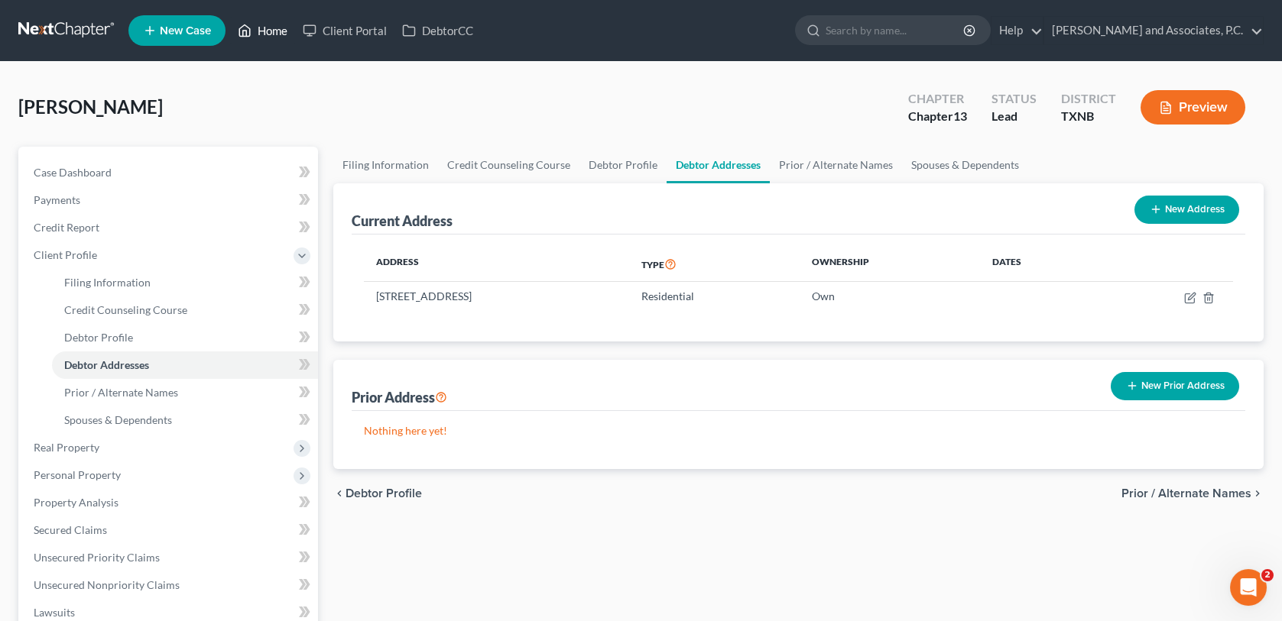
click at [280, 34] on link "Home" at bounding box center [262, 31] width 65 height 28
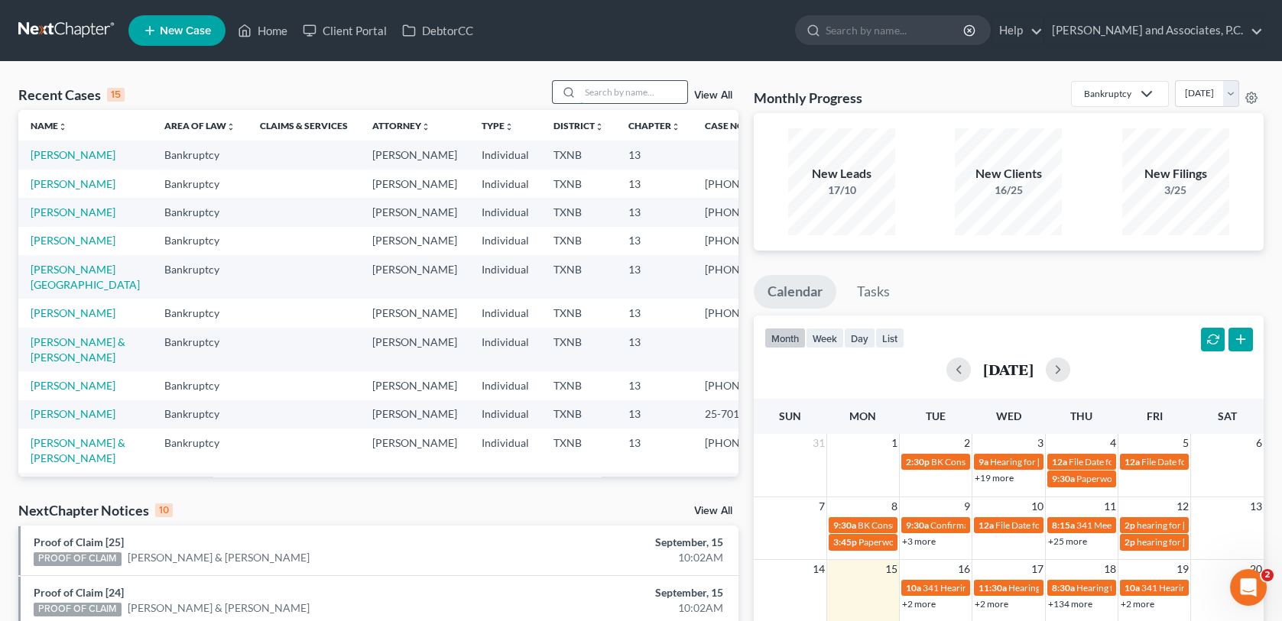
click at [634, 83] on input "search" at bounding box center [633, 92] width 107 height 22
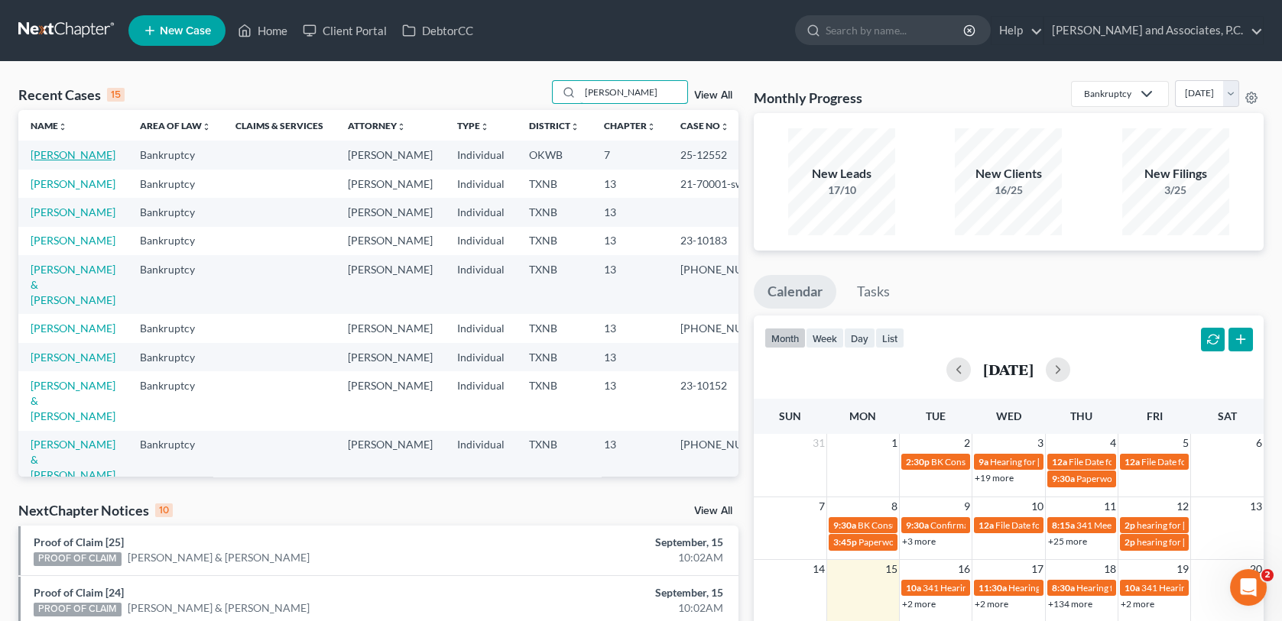
type input "daniel"
click at [60, 160] on link "[PERSON_NAME]" at bounding box center [73, 154] width 85 height 13
select select "1"
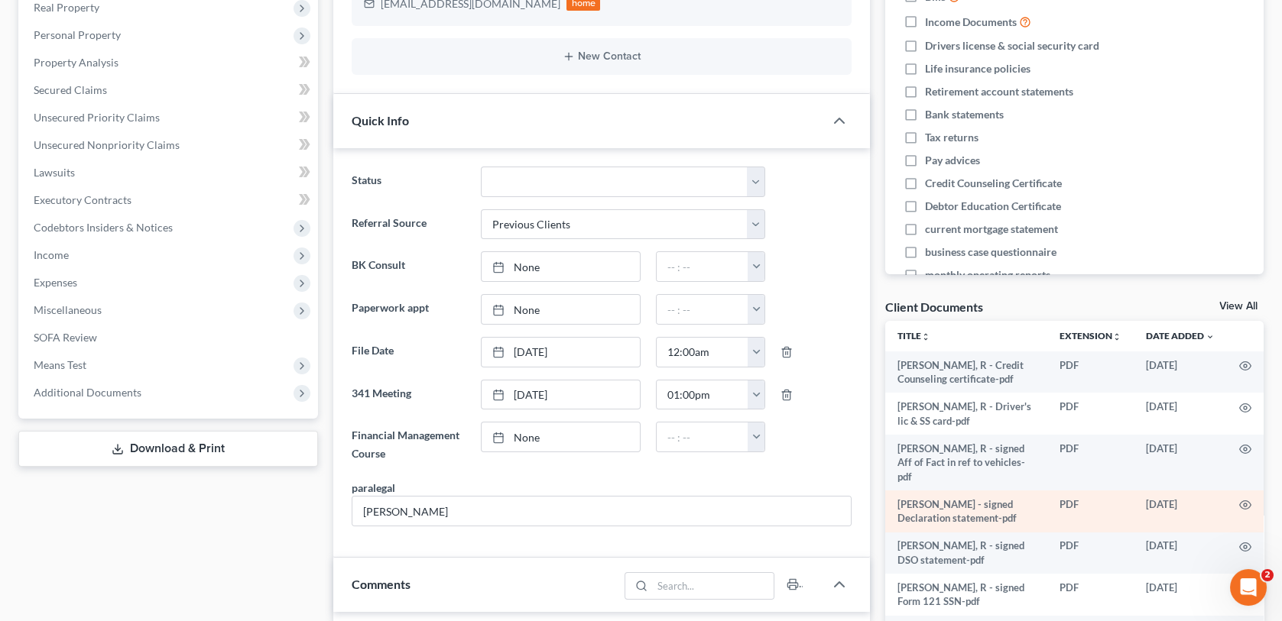
scroll to position [306, 0]
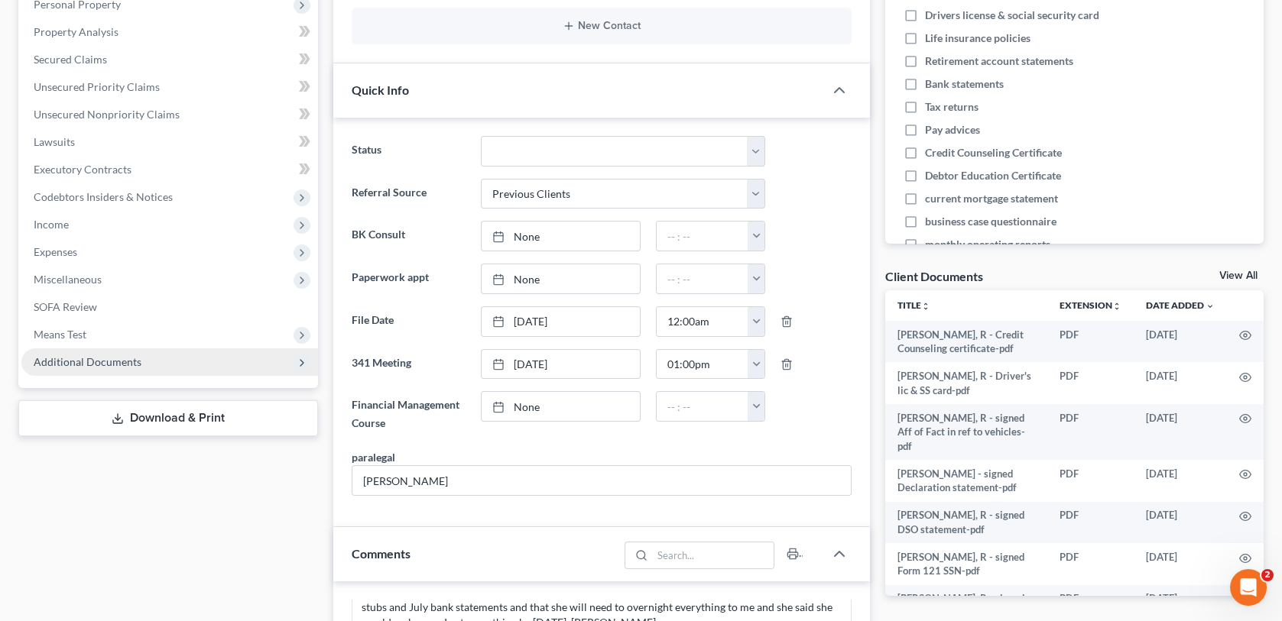
click at [103, 362] on span "Additional Documents" at bounding box center [88, 361] width 108 height 13
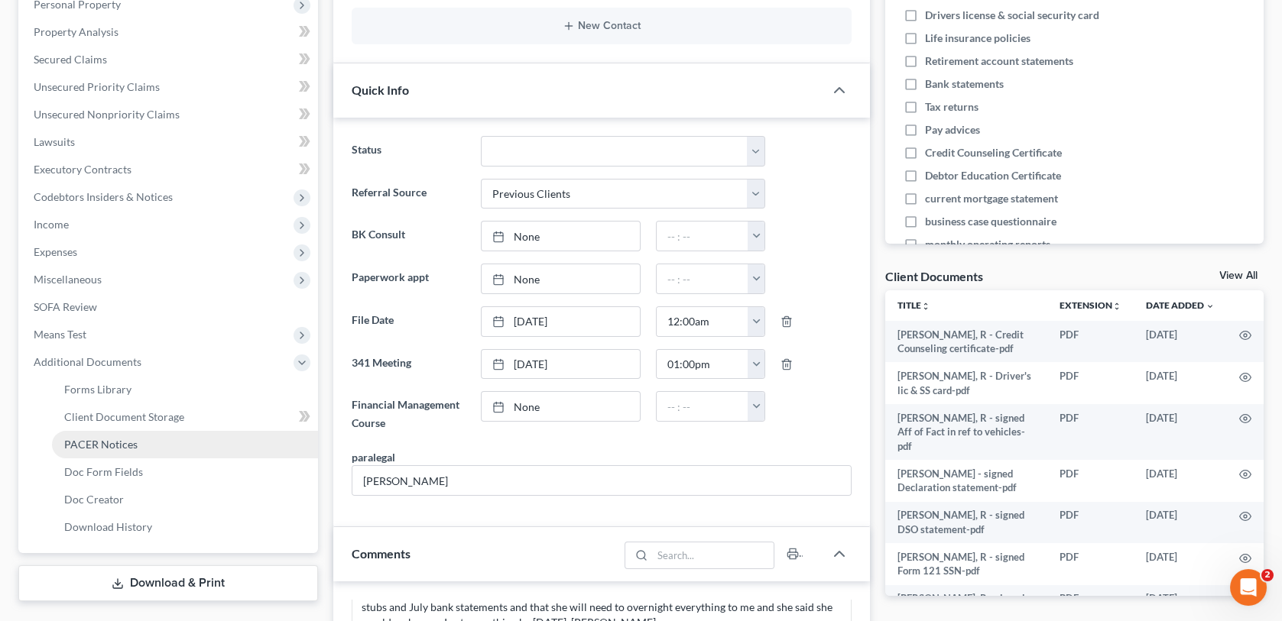
click at [99, 438] on span "PACER Notices" at bounding box center [100, 444] width 73 height 13
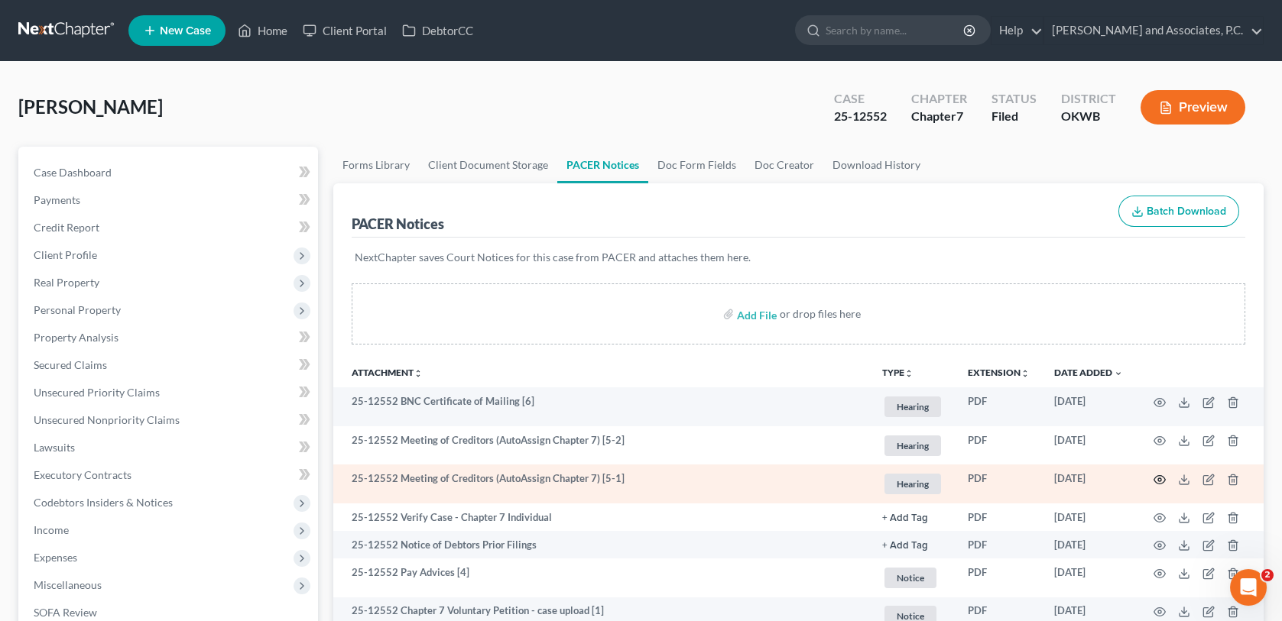
click at [1158, 475] on icon "button" at bounding box center [1159, 480] width 12 height 12
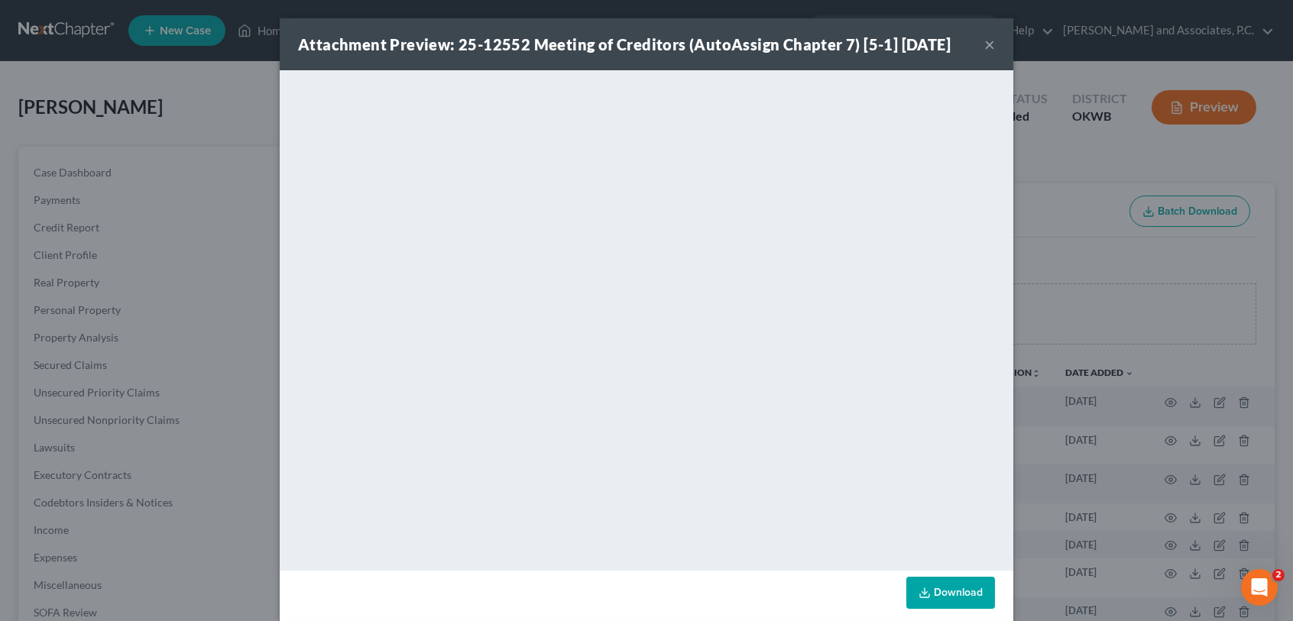
click at [984, 47] on button "×" at bounding box center [989, 44] width 11 height 18
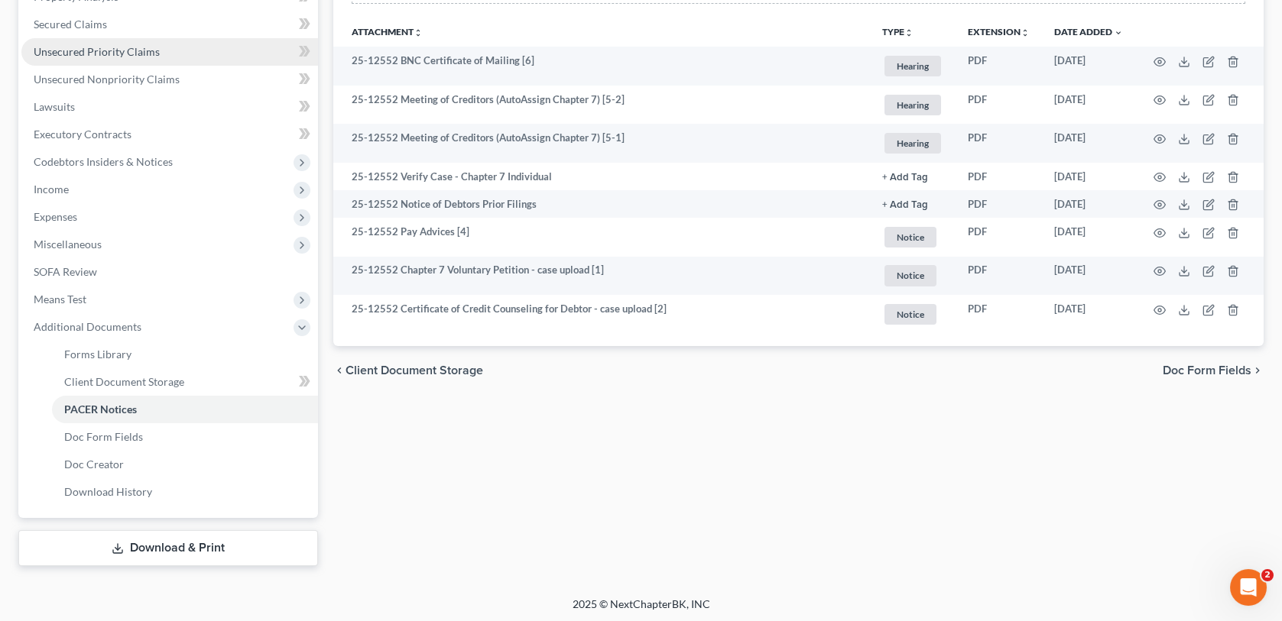
scroll to position [342, 0]
click at [232, 536] on link "Download & Print" at bounding box center [168, 548] width 300 height 36
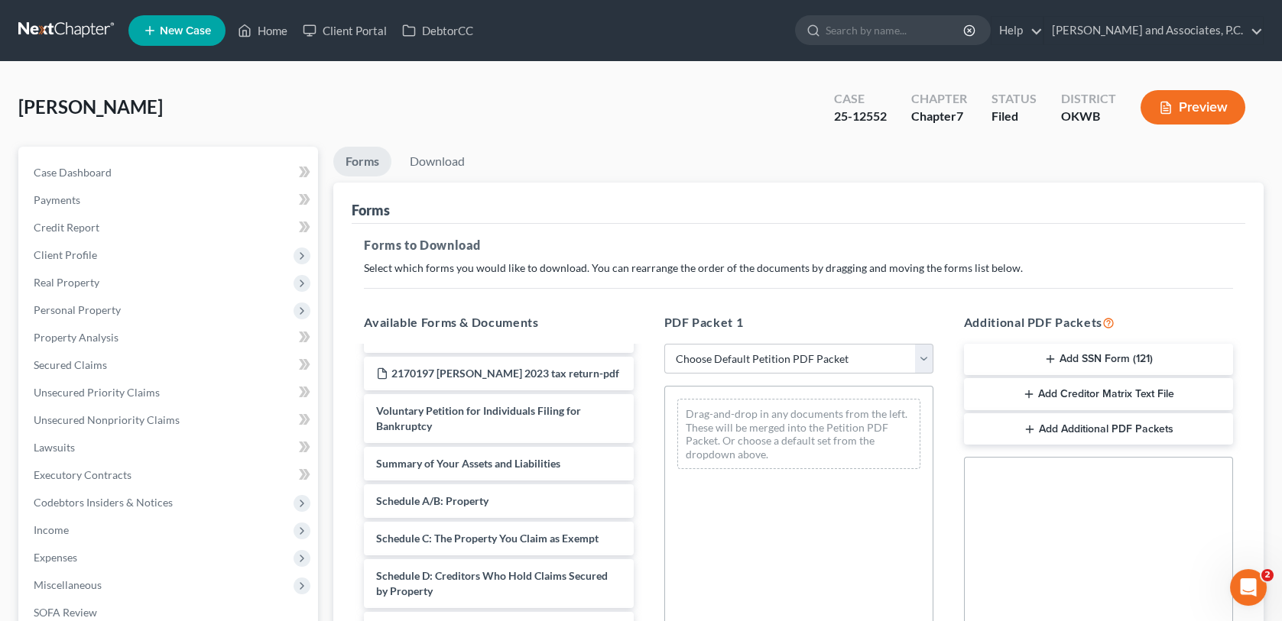
scroll to position [1758, 0]
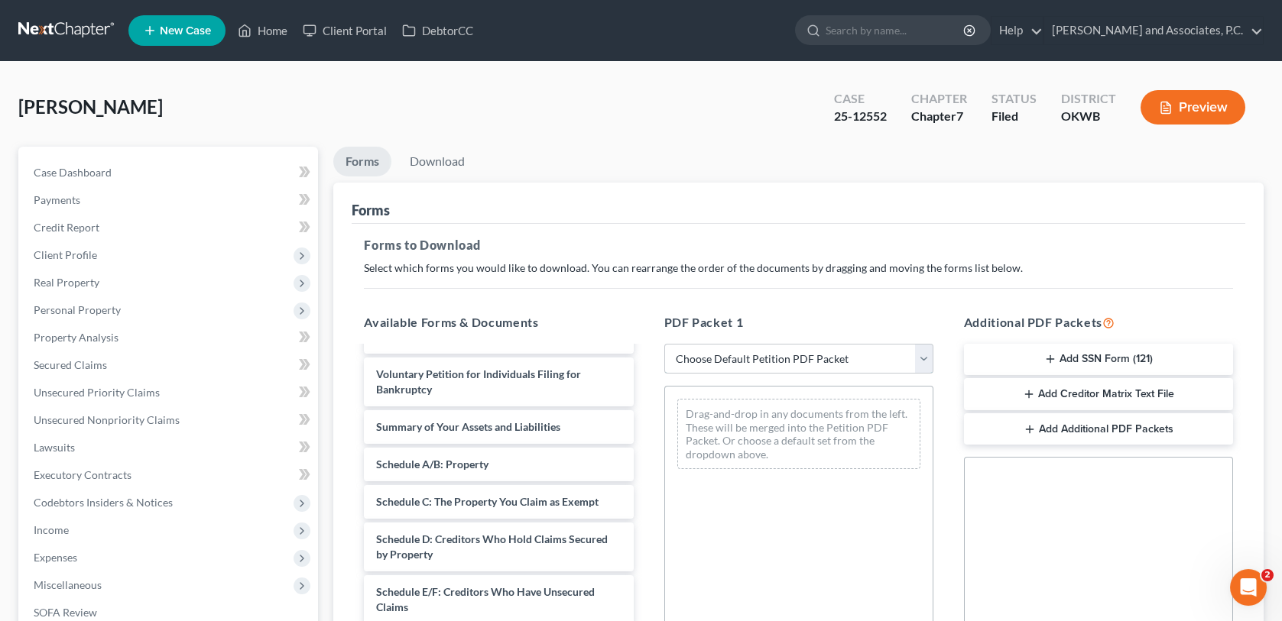
click at [676, 361] on select "Choose Default Petition PDF Packet Complete Bankruptcy Petition (all forms and …" at bounding box center [798, 359] width 269 height 31
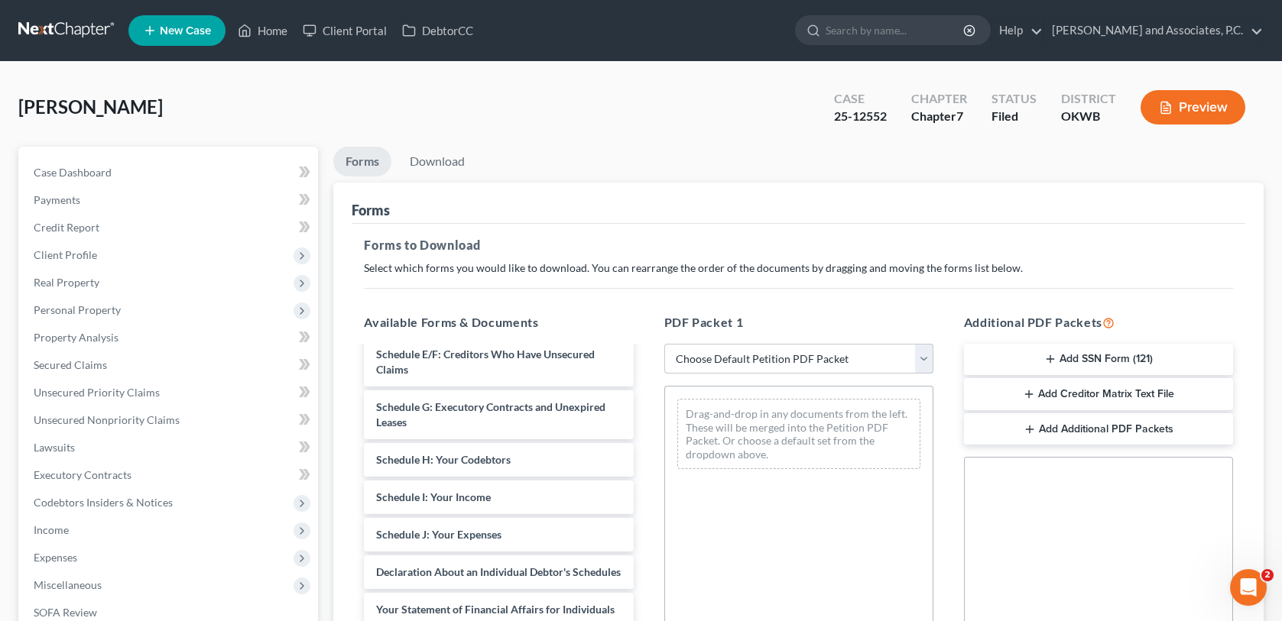
scroll to position [1961, 0]
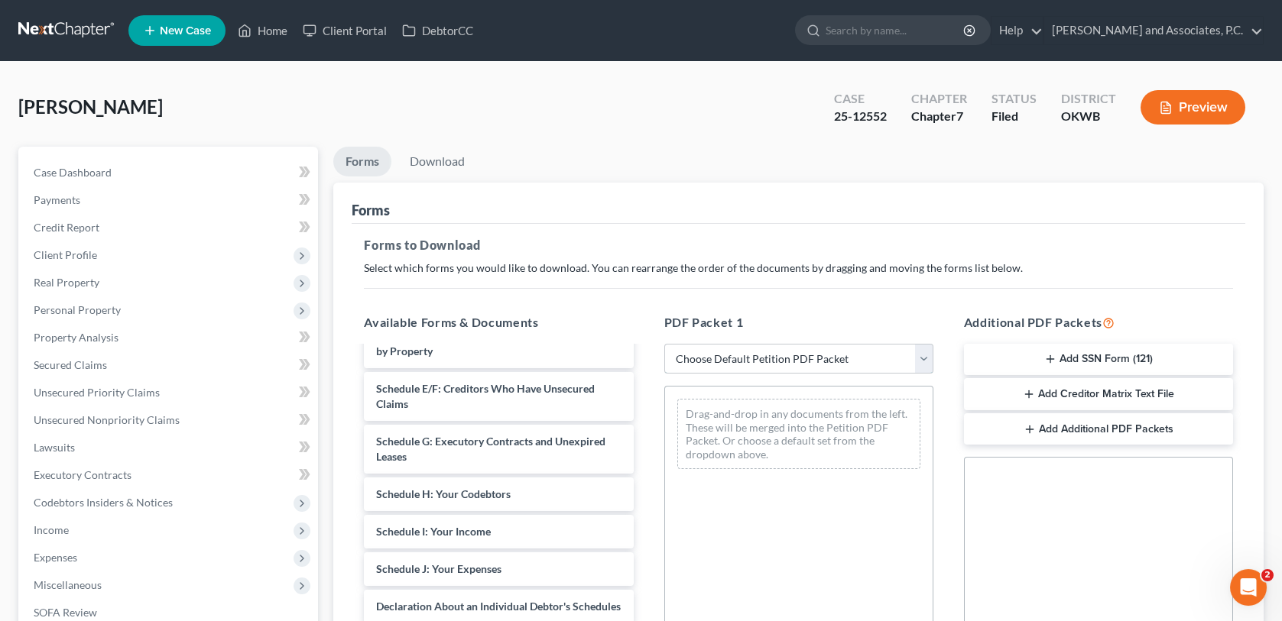
click at [765, 361] on select "Choose Default Petition PDF Packet Complete Bankruptcy Petition (all forms and …" at bounding box center [798, 359] width 269 height 31
select select "0"
click at [664, 344] on select "Choose Default Petition PDF Packet Complete Bankruptcy Petition (all forms and …" at bounding box center [798, 359] width 269 height 31
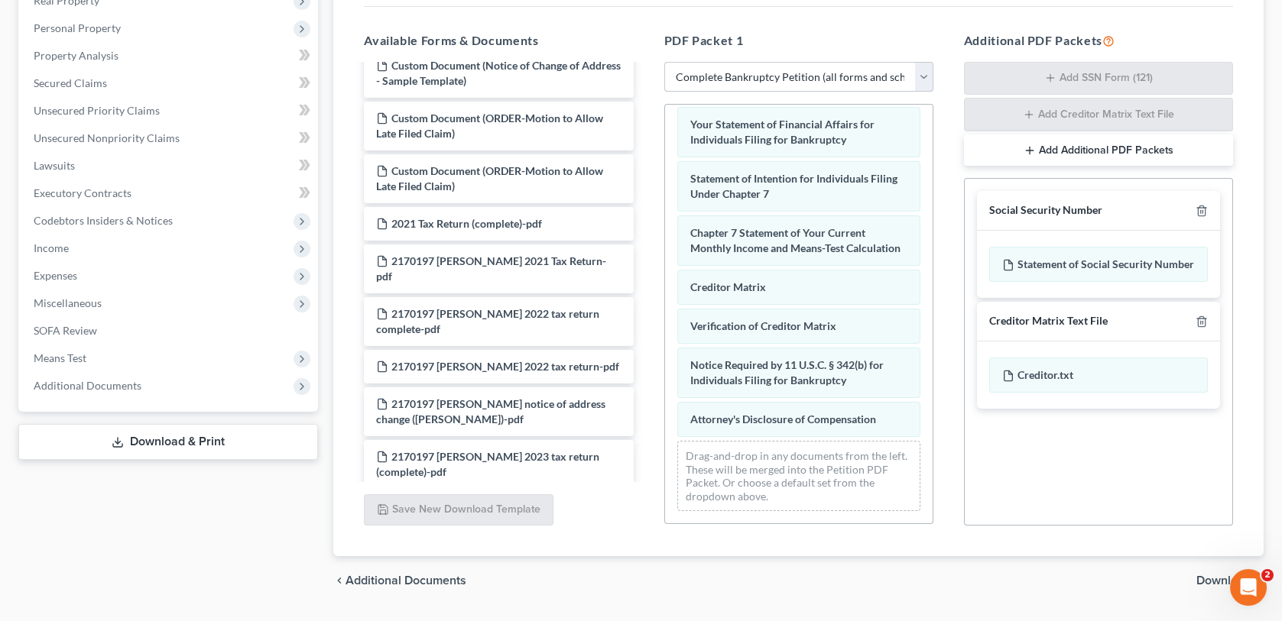
scroll to position [246, 0]
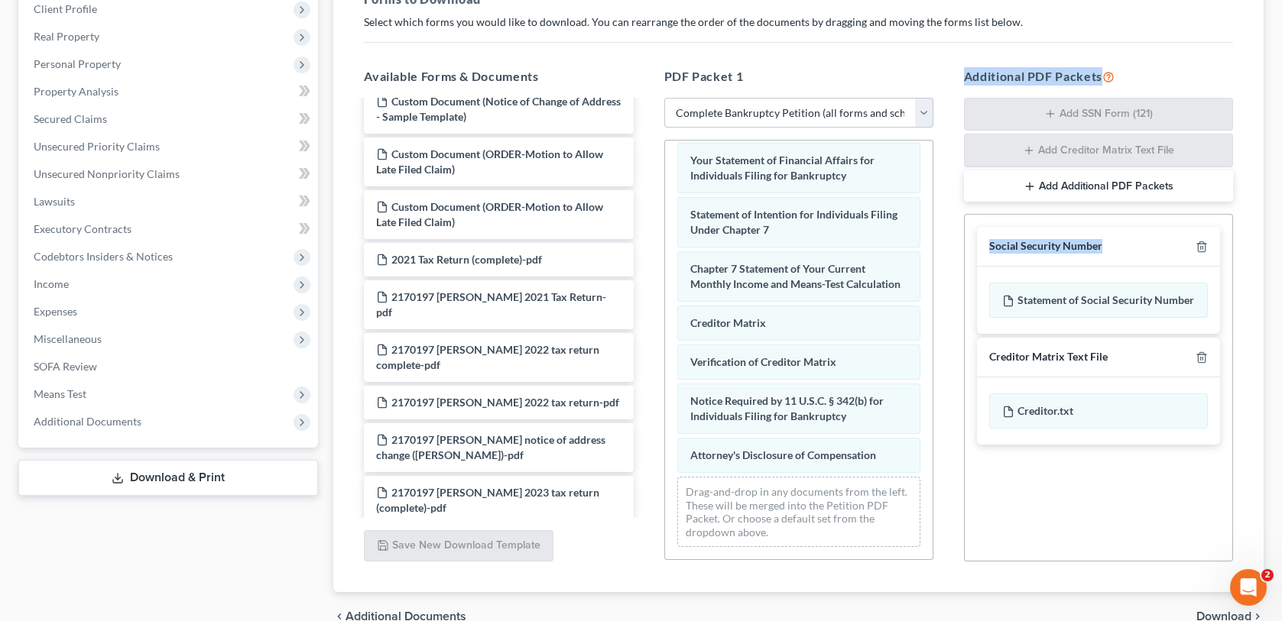
drag, startPoint x: 1016, startPoint y: 300, endPoint x: 815, endPoint y: 545, distance: 317.2
click at [815, 545] on div "Available Forms & Documents Daniel, R - Credit Counseling certificate-pdf Danie…" at bounding box center [799, 315] width 900 height 520
drag, startPoint x: 813, startPoint y: 548, endPoint x: 1056, endPoint y: 512, distance: 245.7
click at [1056, 512] on div "Social Security Number Statement of Social Security Number Creditor Matrix Text…" at bounding box center [1098, 388] width 269 height 348
drag, startPoint x: 1081, startPoint y: 308, endPoint x: 819, endPoint y: 526, distance: 340.8
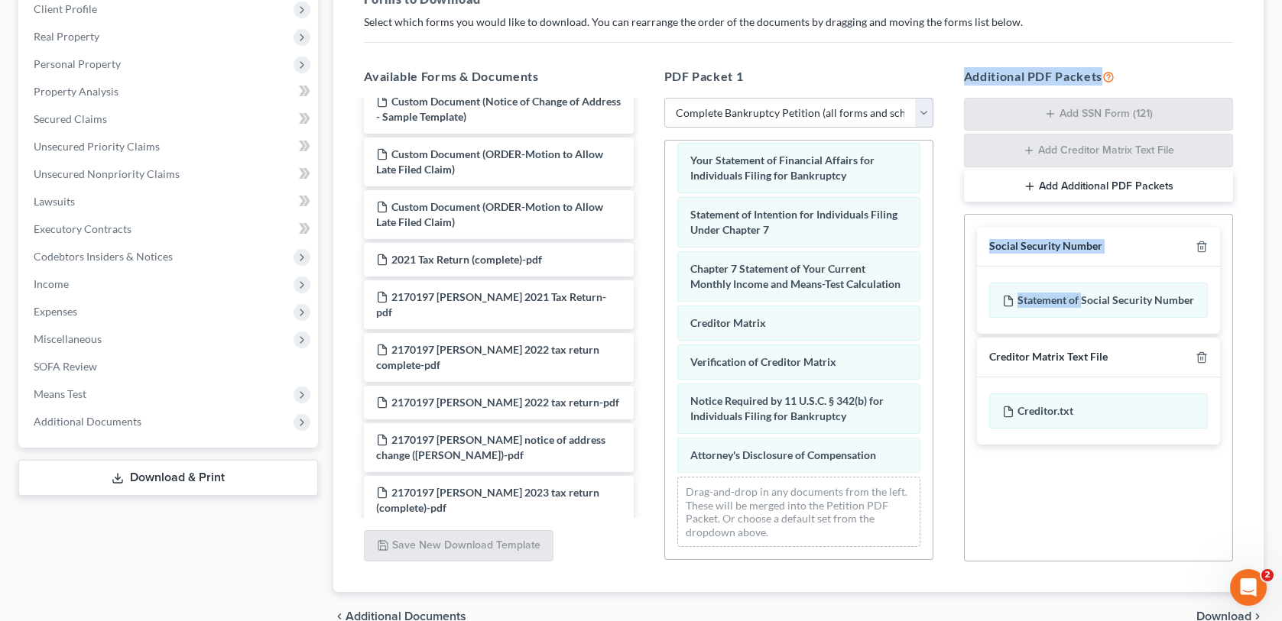
click at [819, 526] on div "Available Forms & Documents Daniel, R - Credit Counseling certificate-pdf Danie…" at bounding box center [799, 315] width 900 height 520
click at [1021, 525] on div "Social Security Number Statement of Social Security Number Creditor Matrix Text…" at bounding box center [1098, 388] width 269 height 348
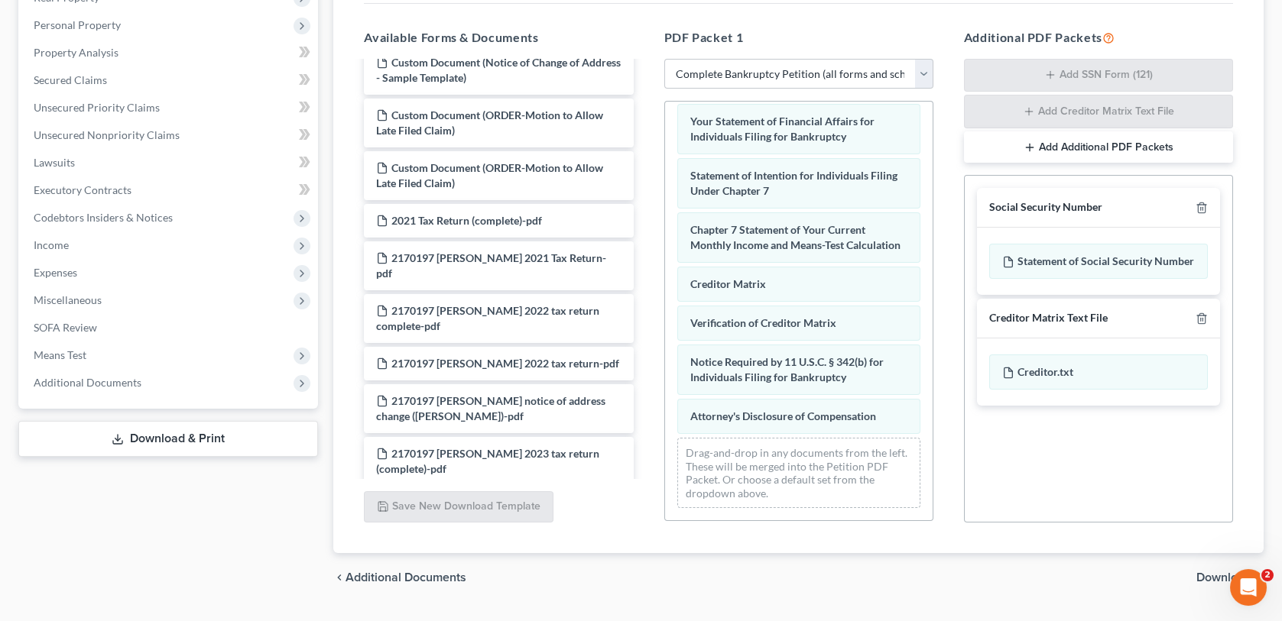
scroll to position [323, 0]
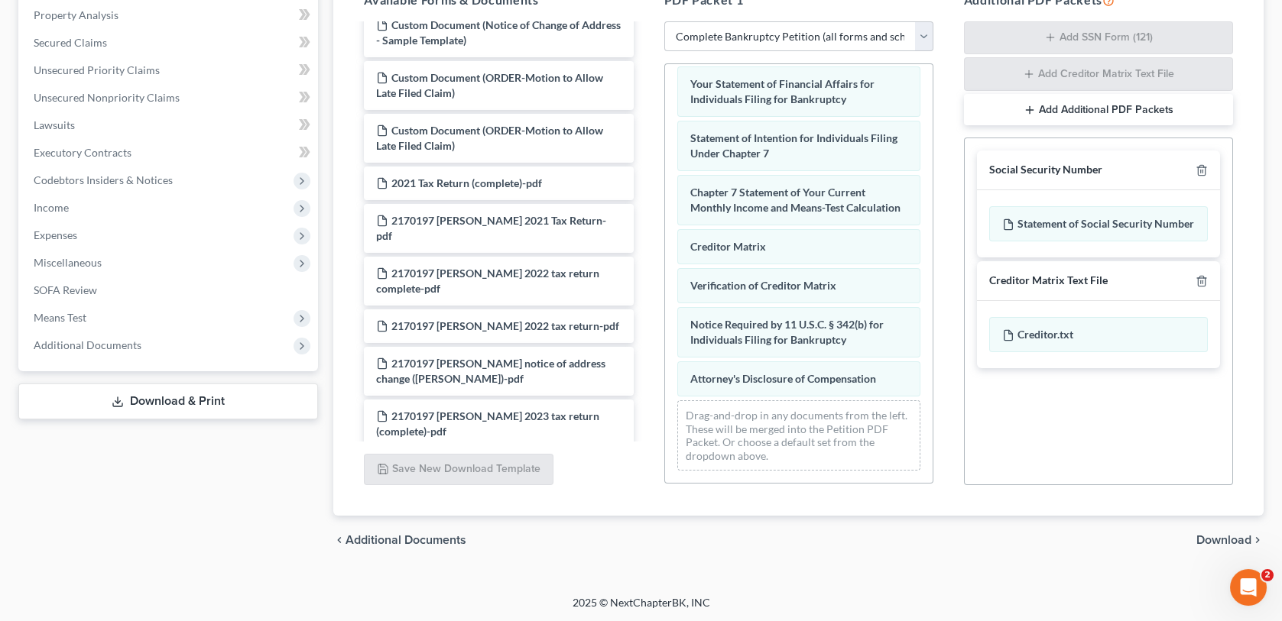
click at [1198, 538] on span "Download" at bounding box center [1223, 540] width 55 height 12
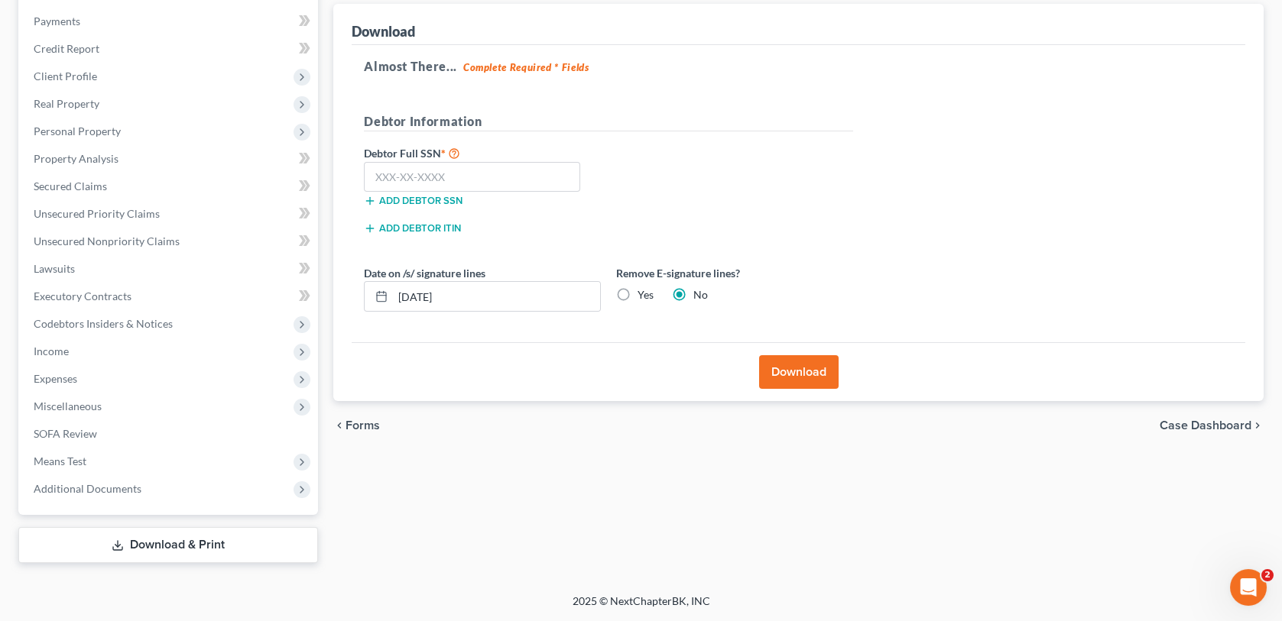
scroll to position [177, 0]
click at [637, 297] on label "Yes" at bounding box center [645, 297] width 16 height 15
click at [644, 297] on input "Yes" at bounding box center [649, 295] width 10 height 10
radio input "true"
radio input "false"
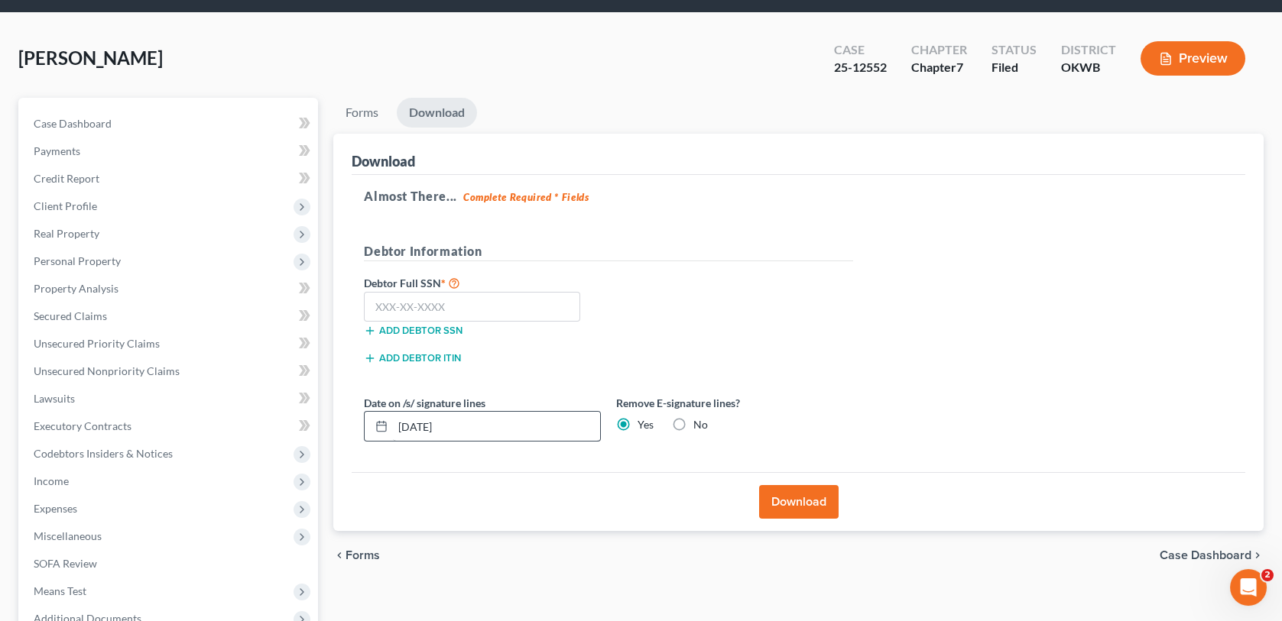
scroll to position [76, 0]
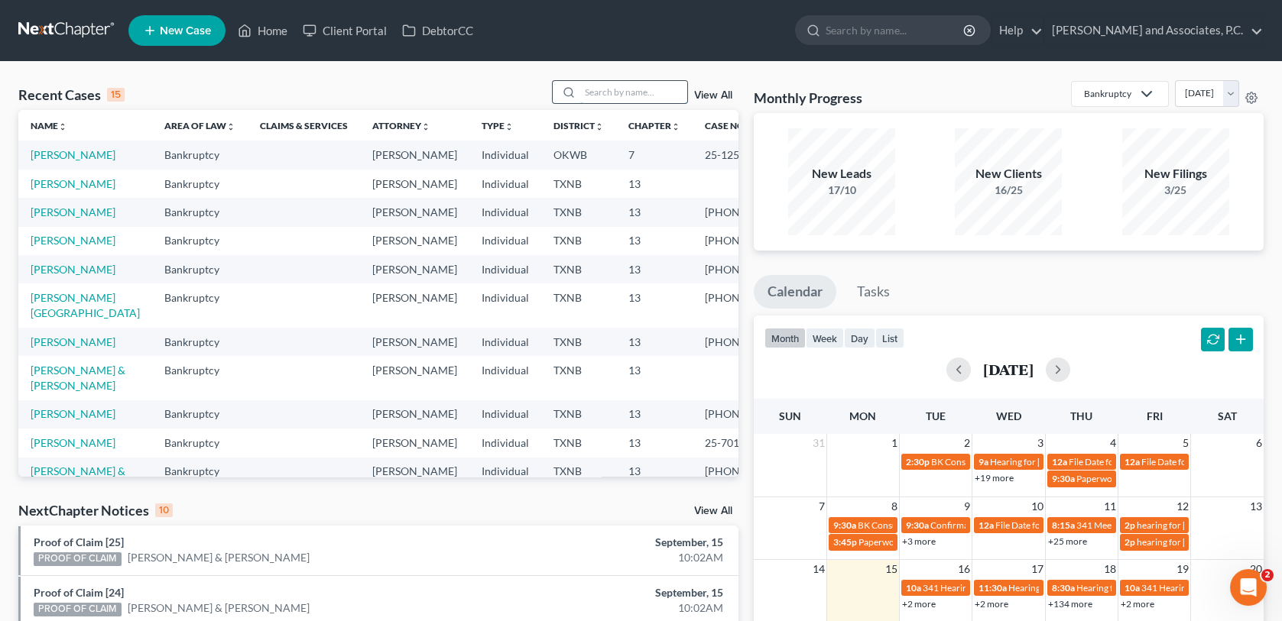
click at [600, 90] on input "search" at bounding box center [633, 92] width 107 height 22
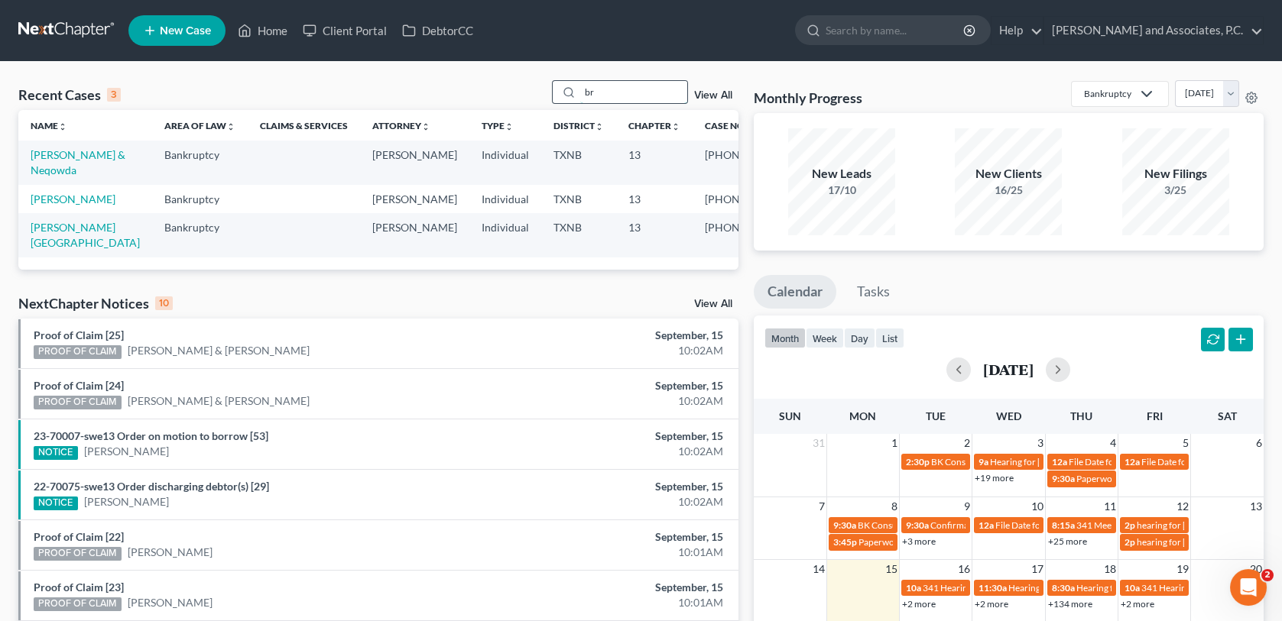
type input "b"
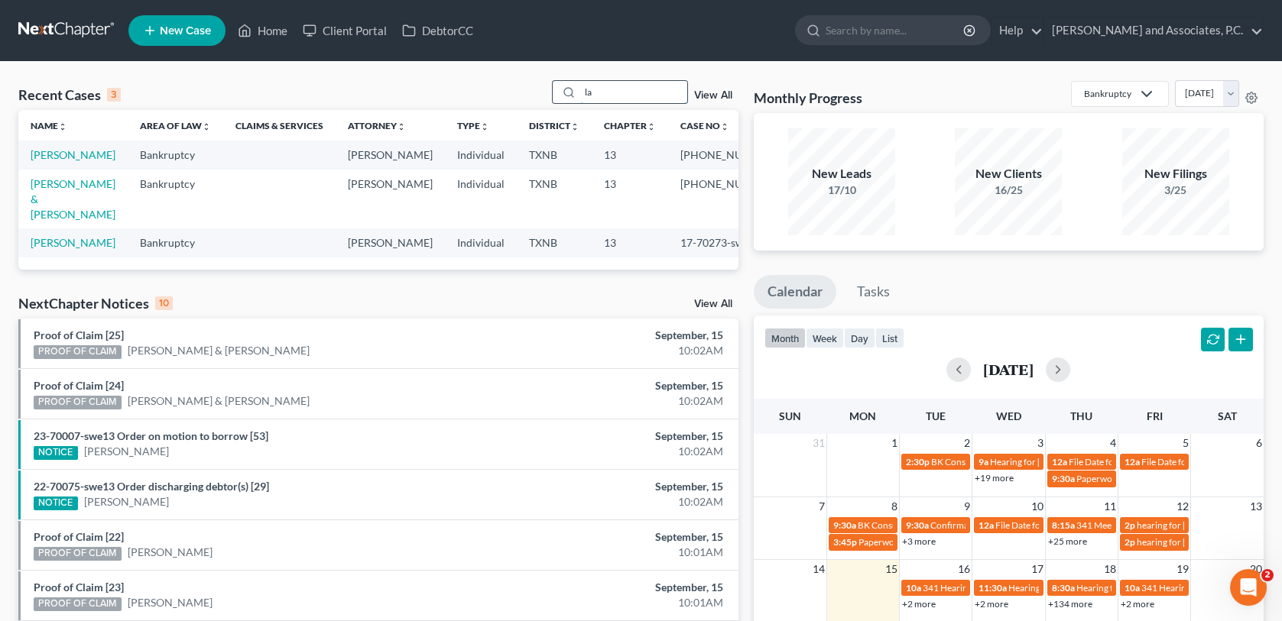
type input "l"
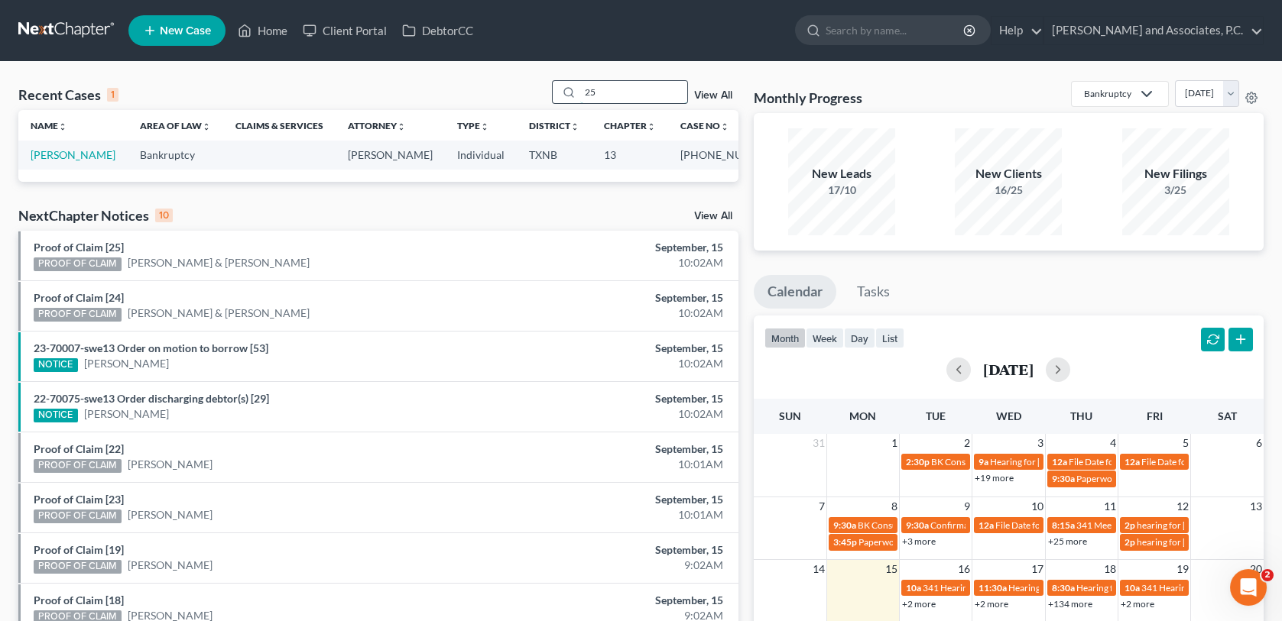
type input "2"
type input "seddon"
click at [85, 154] on link "[PERSON_NAME]" at bounding box center [73, 154] width 85 height 13
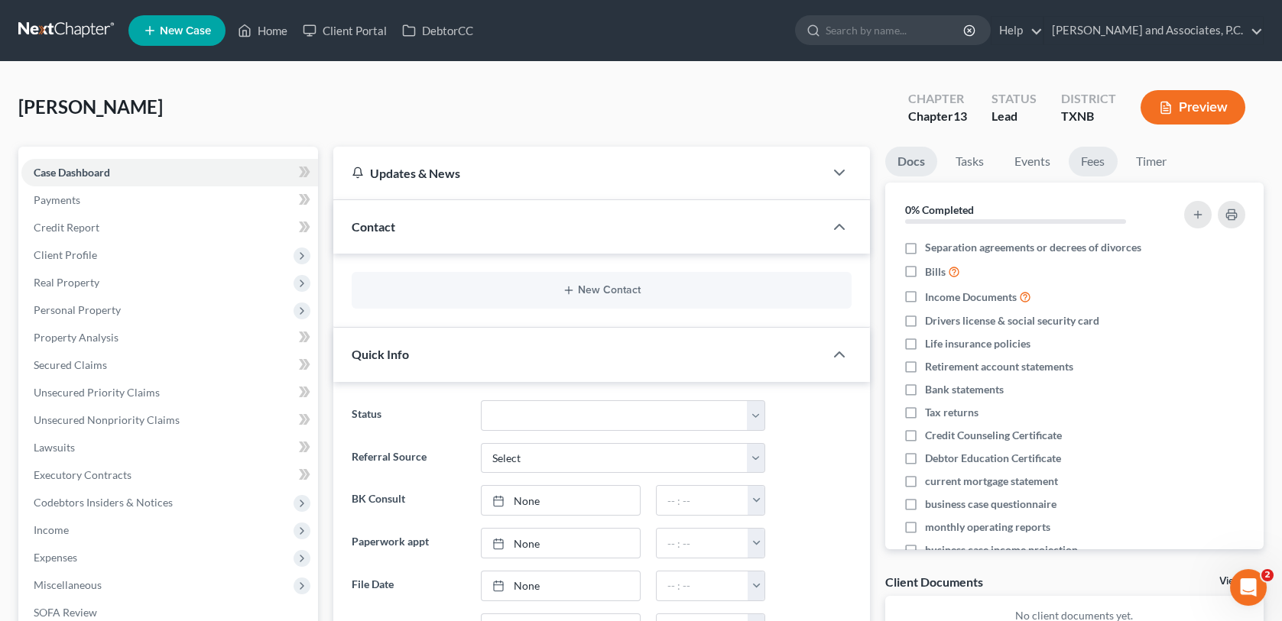
click at [1090, 165] on link "Fees" at bounding box center [1092, 162] width 49 height 30
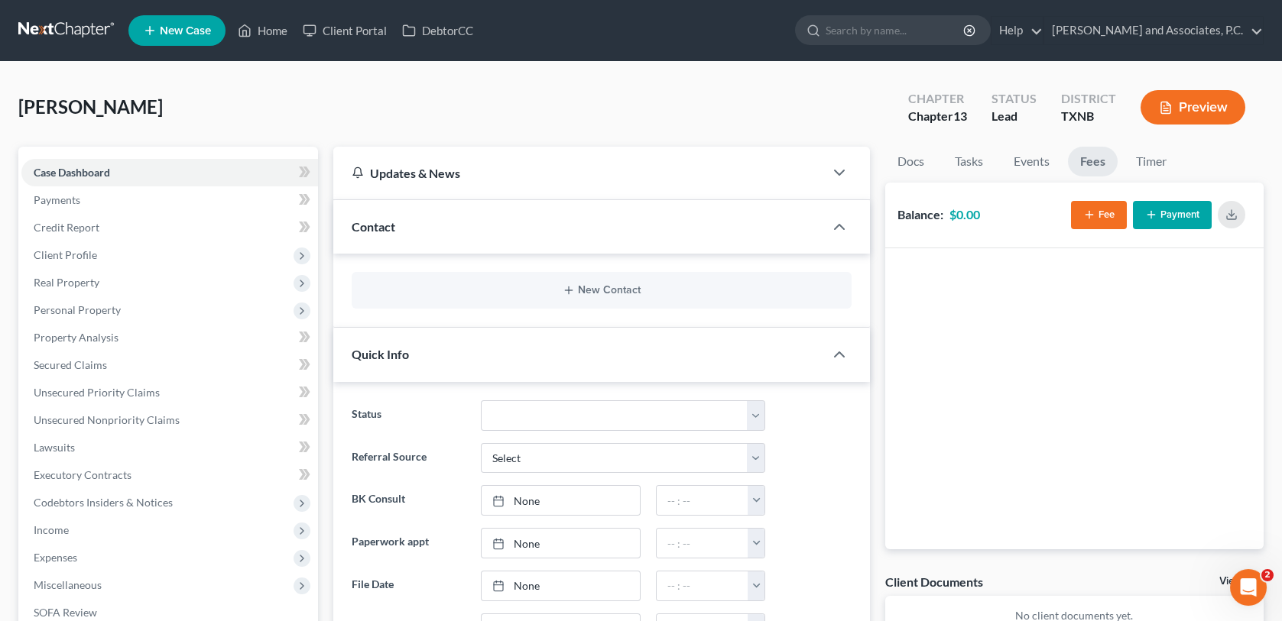
click at [1094, 222] on button "Fee" at bounding box center [1099, 215] width 56 height 28
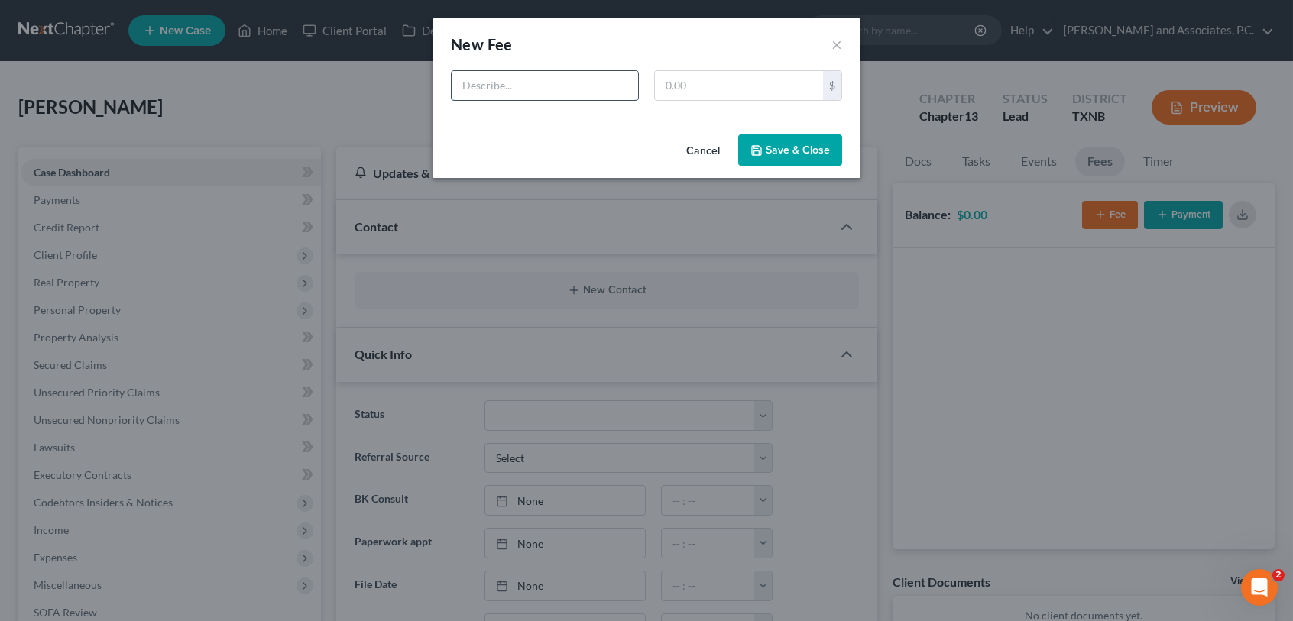
click at [559, 90] on input "text" at bounding box center [545, 85] width 186 height 29
type input "Ch 13 BK"
click at [665, 84] on input "text" at bounding box center [739, 85] width 168 height 29
type input "688.00"
click at [786, 148] on button "Save & Close" at bounding box center [790, 151] width 104 height 32
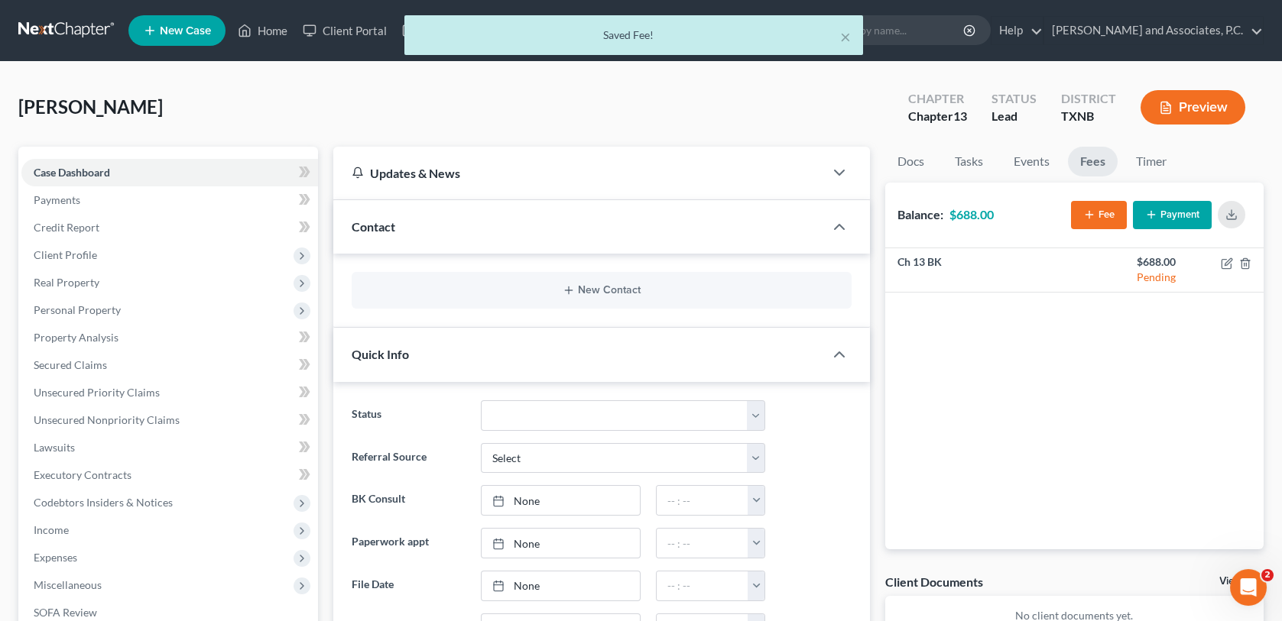
click at [1187, 218] on button "Payment" at bounding box center [1172, 215] width 79 height 28
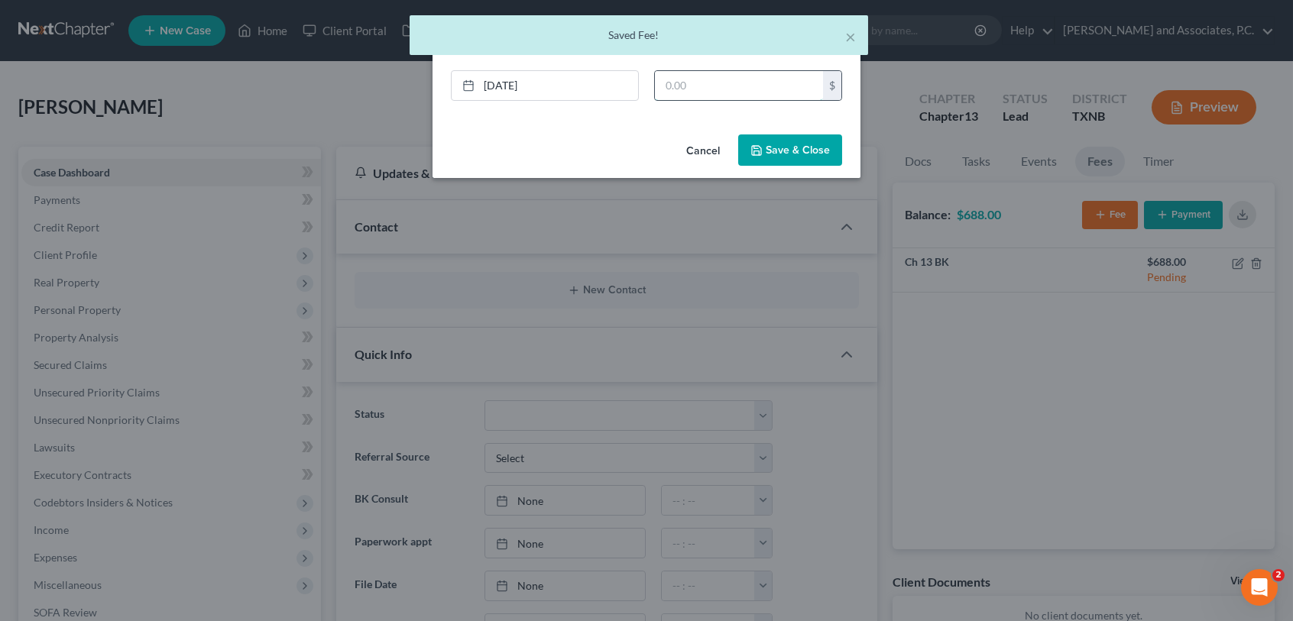
click at [671, 81] on input "text" at bounding box center [739, 85] width 168 height 29
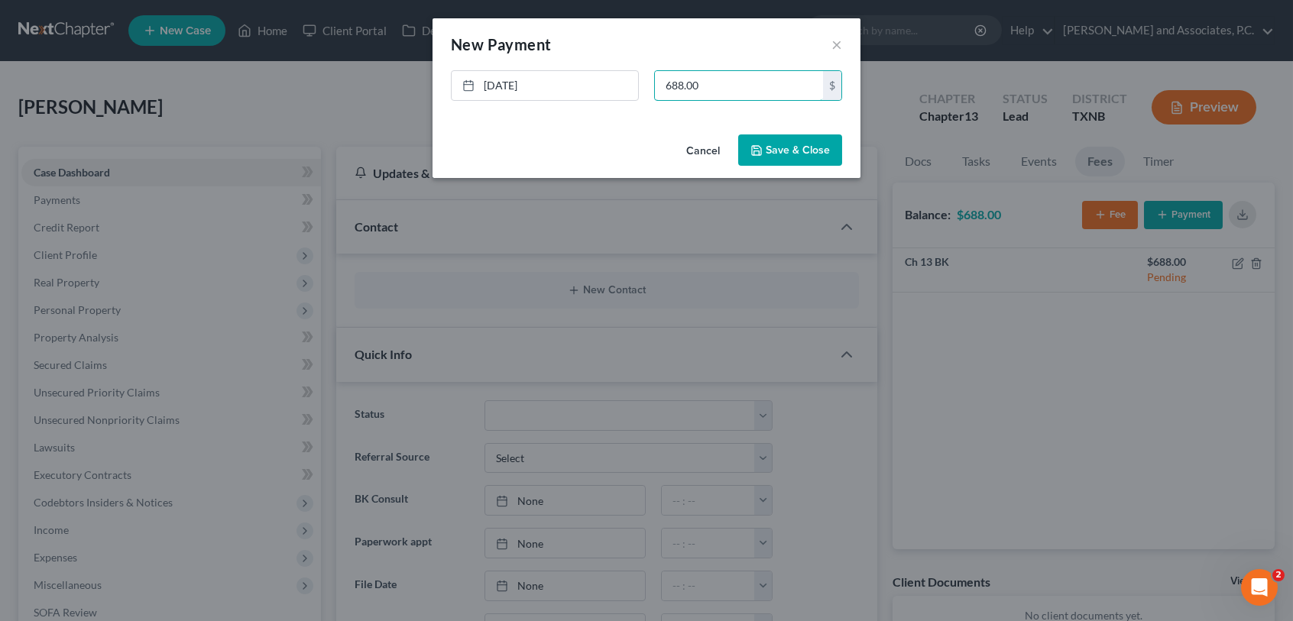
type input "688.00"
click at [793, 144] on button "Save & Close" at bounding box center [790, 151] width 104 height 32
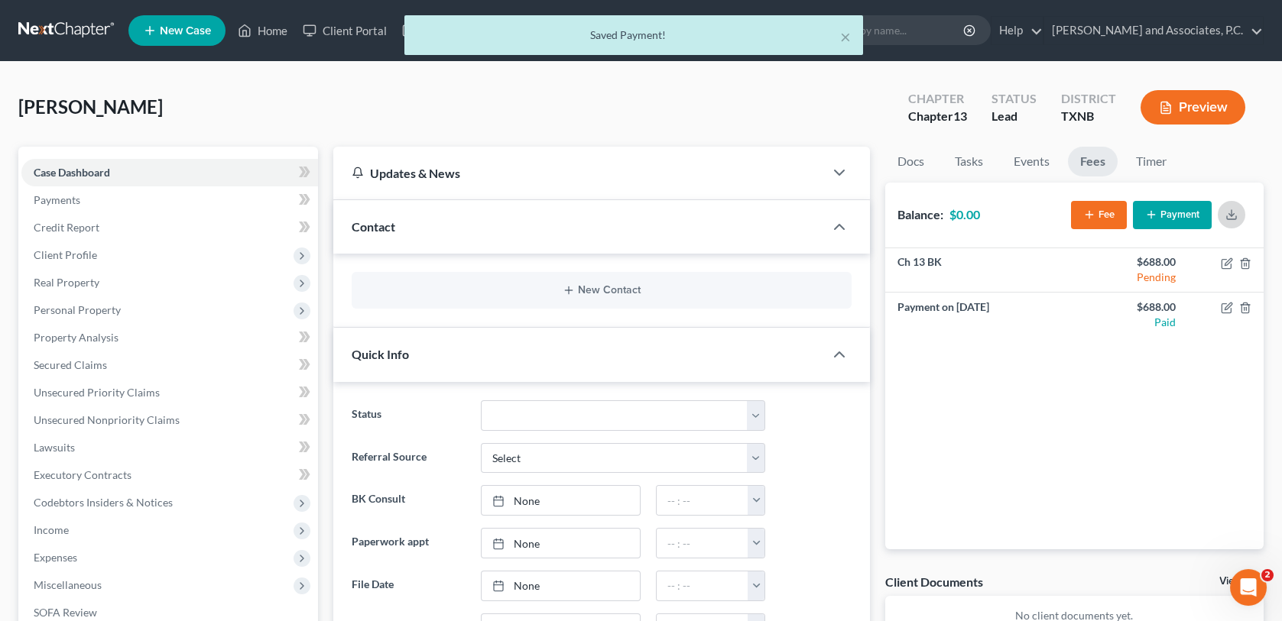
click at [1237, 216] on button "button" at bounding box center [1231, 215] width 28 height 28
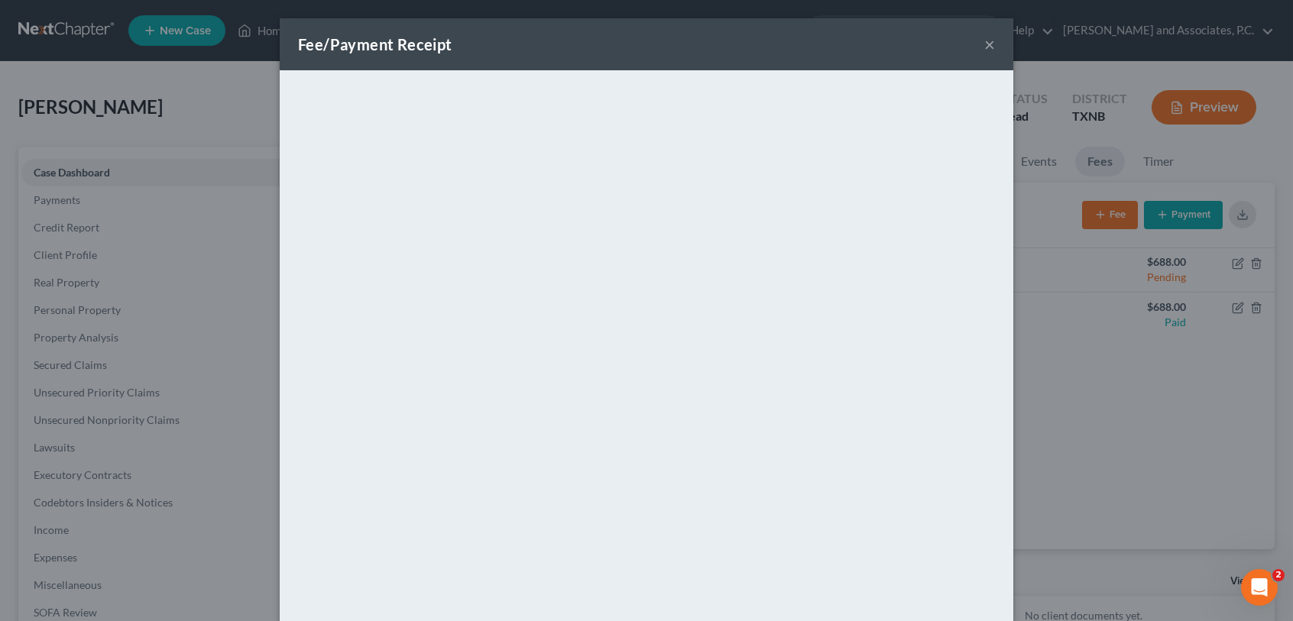
click at [984, 47] on button "×" at bounding box center [989, 44] width 11 height 18
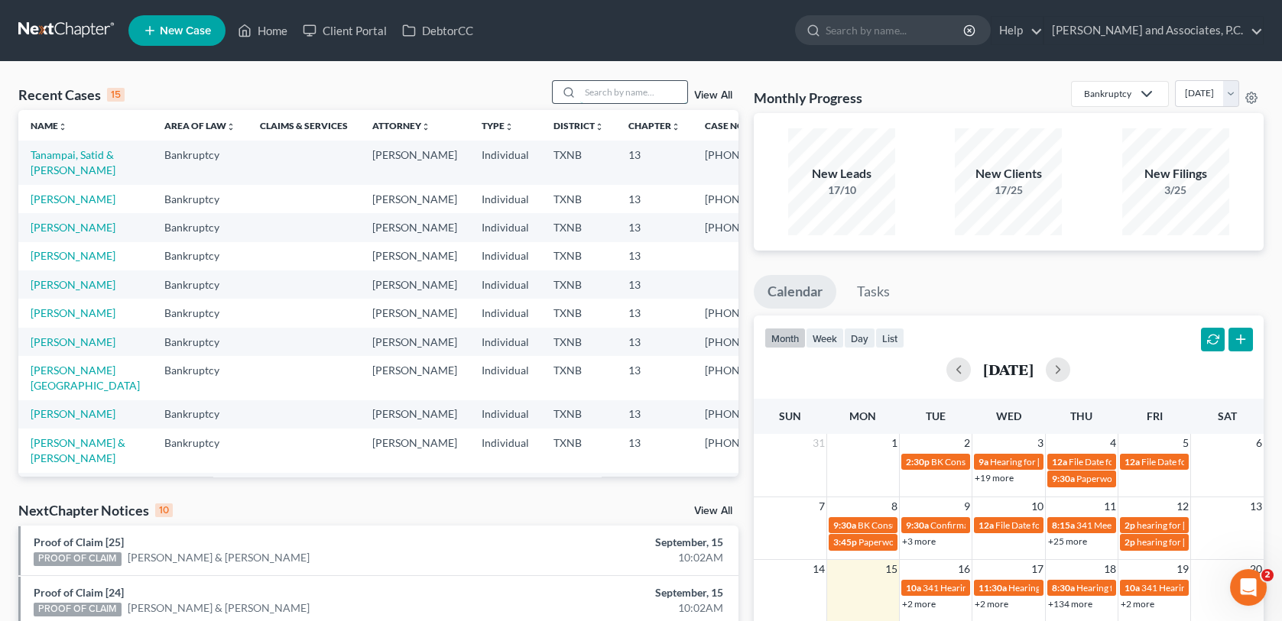
click at [647, 95] on input "search" at bounding box center [633, 92] width 107 height 22
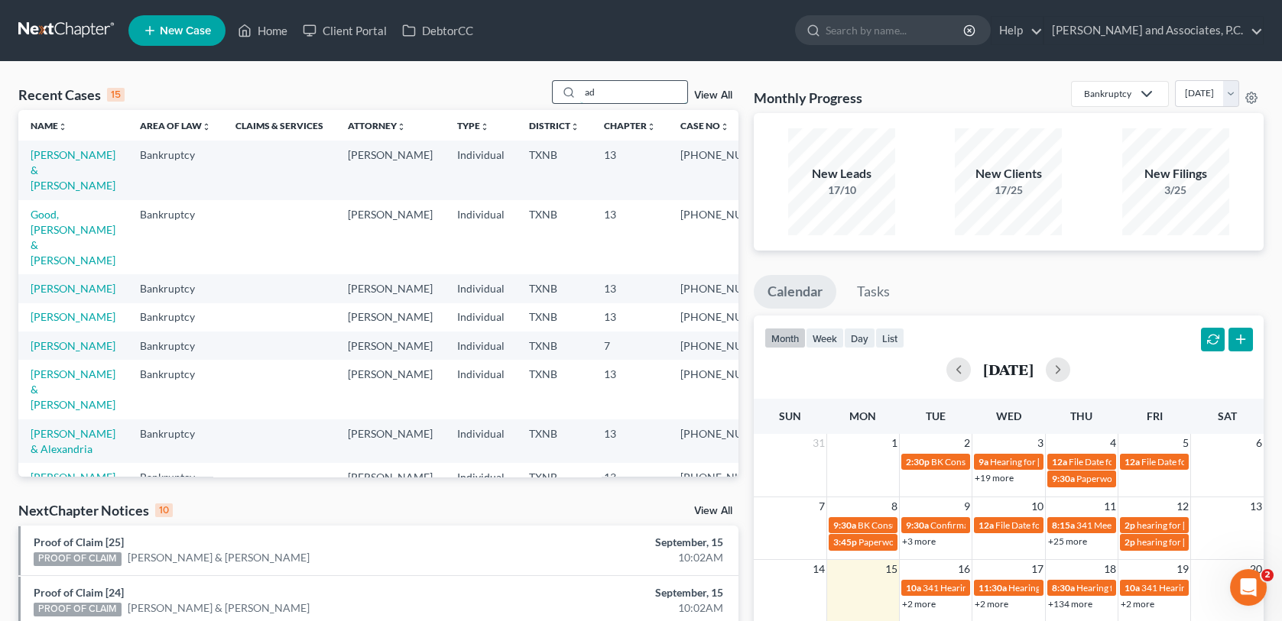
type input "a"
type input "d"
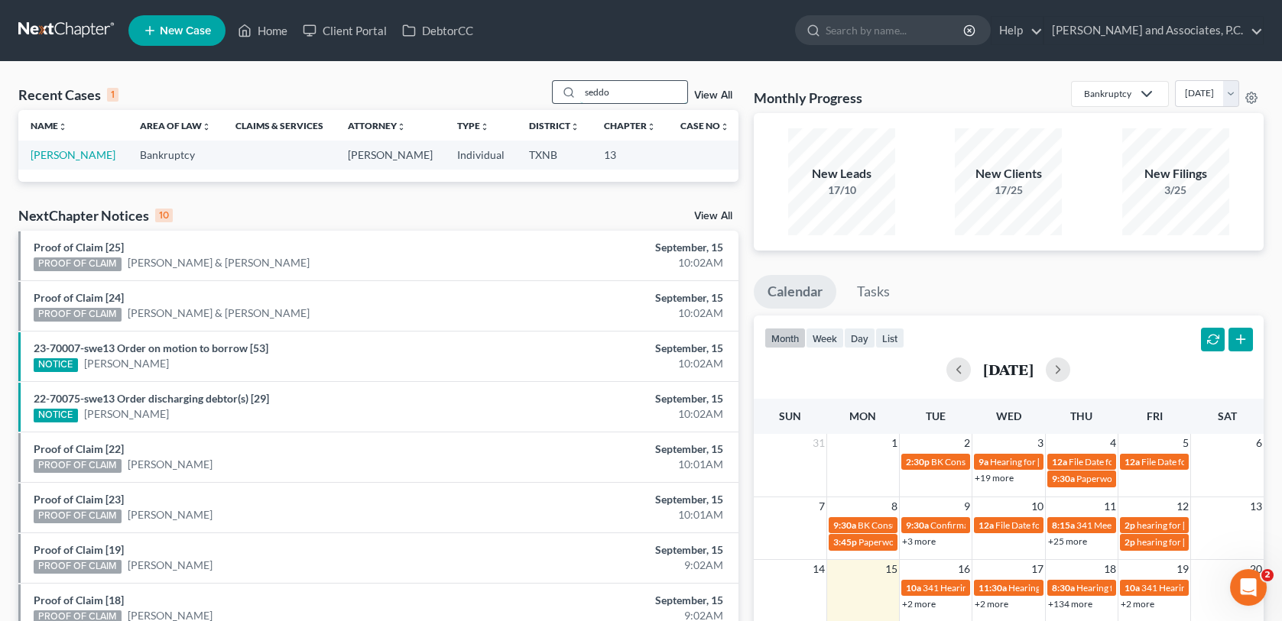
click at [639, 85] on input "seddo" at bounding box center [633, 92] width 107 height 22
type input "s"
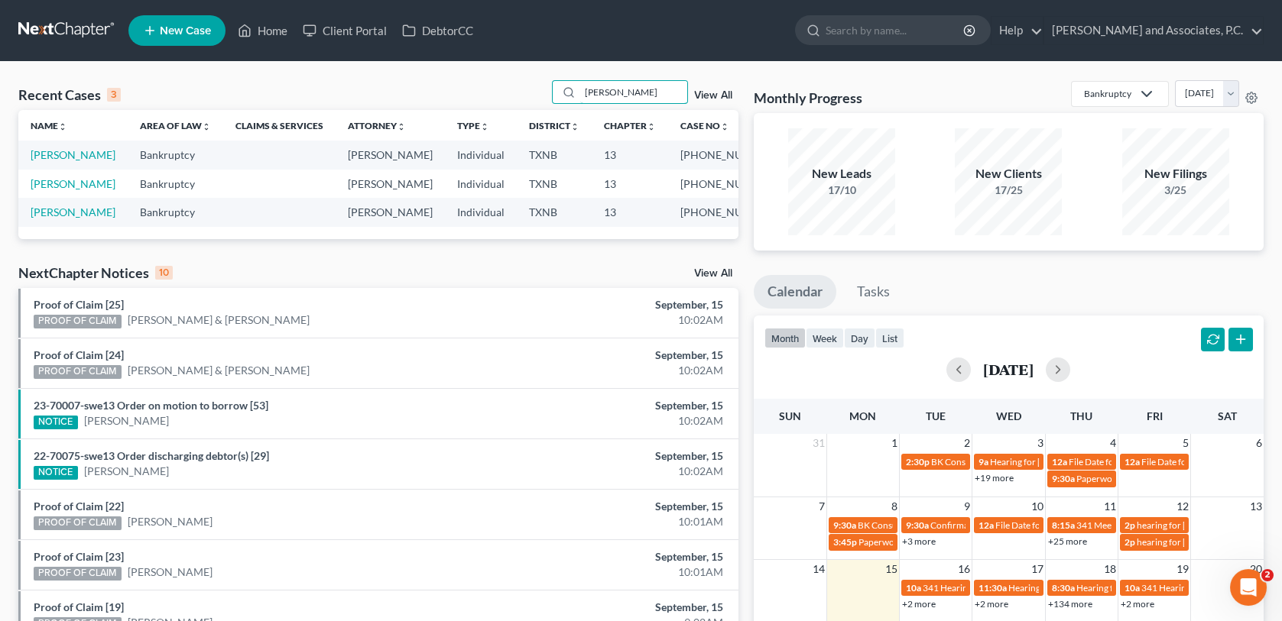
type input "[PERSON_NAME]"
